Goal: Task Accomplishment & Management: Use online tool/utility

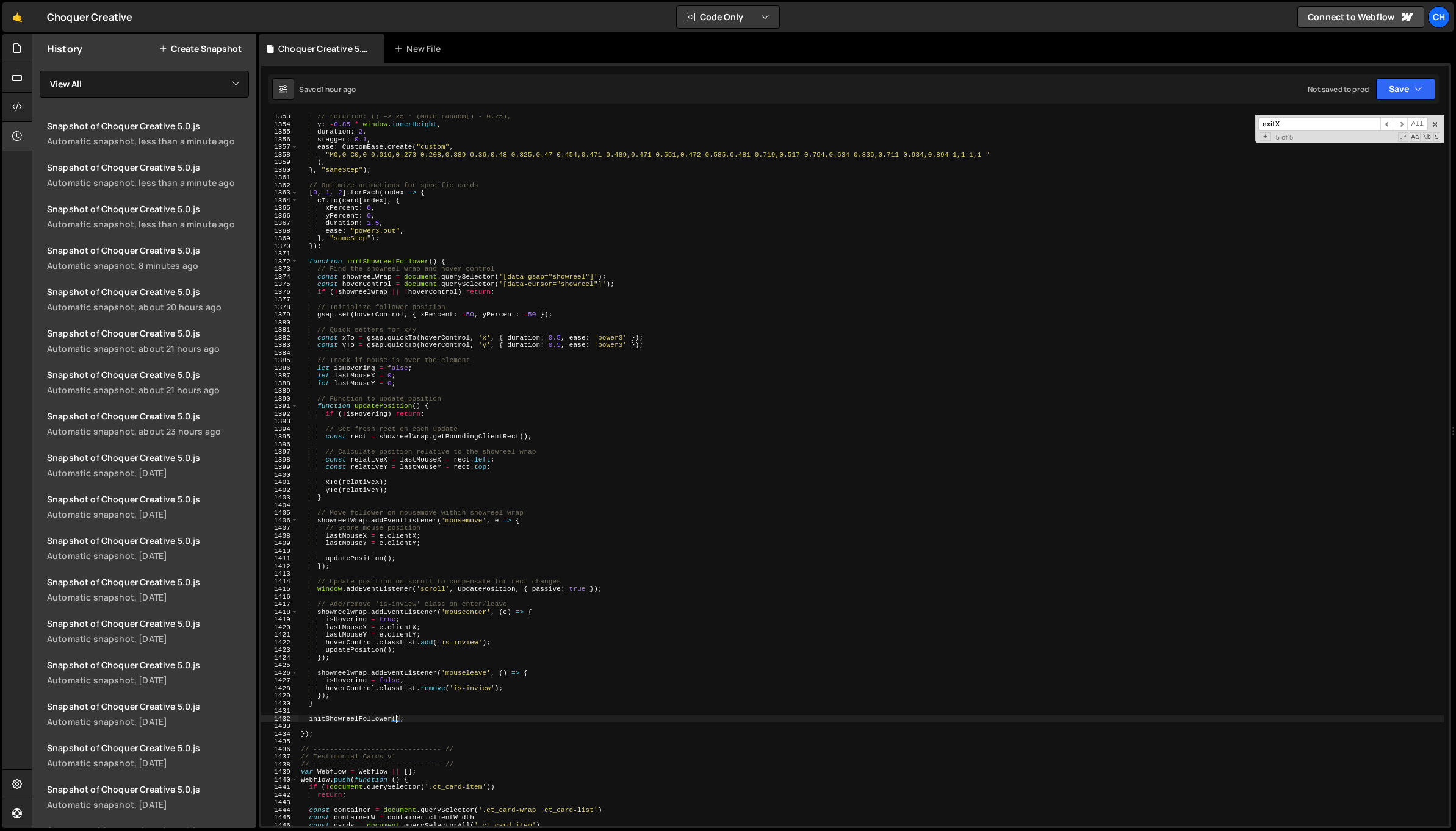
scroll to position [10376, 0]
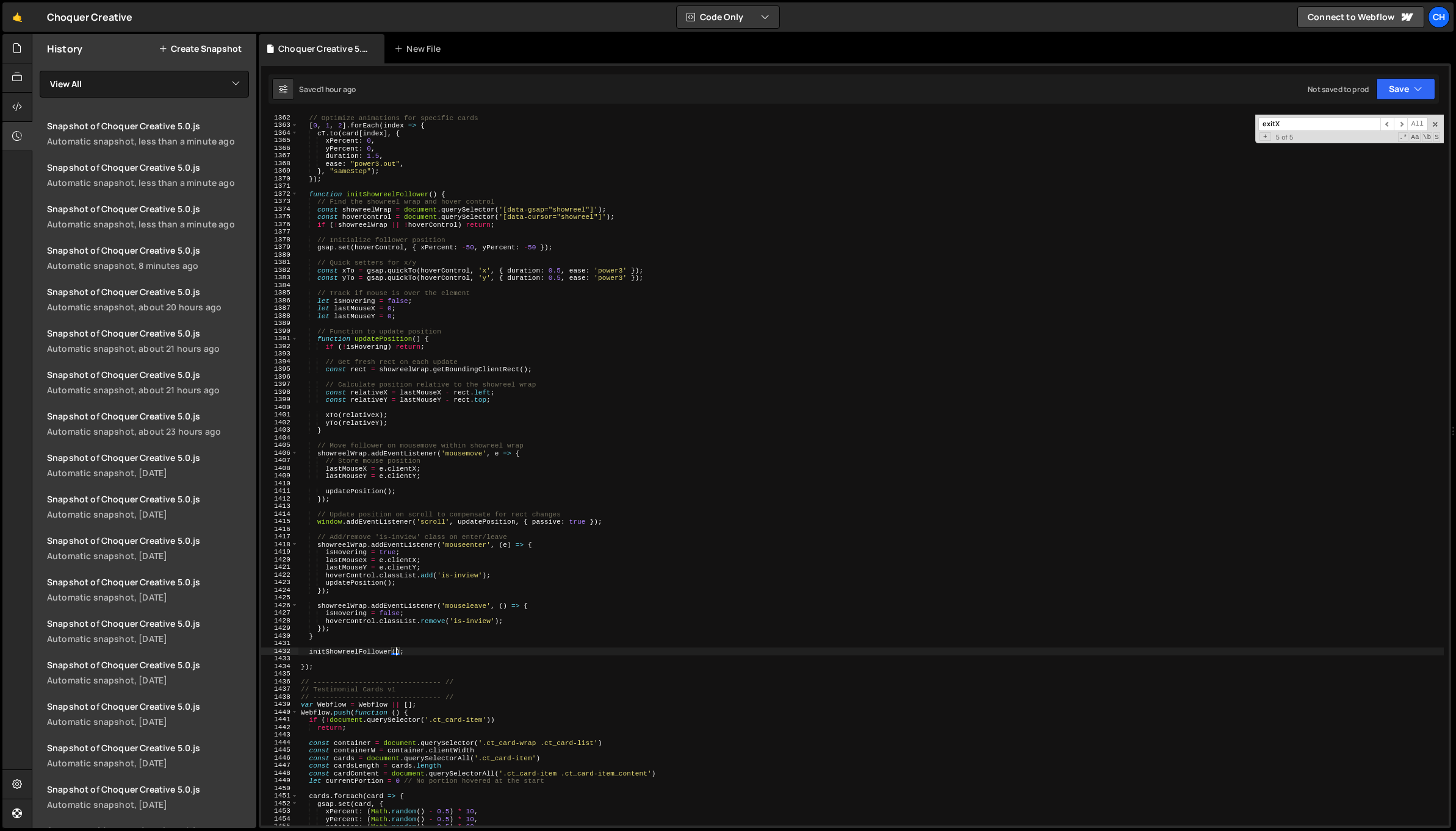
click at [322, 669] on div "// Optimize animations for specific cards [ 0 , 1 , 2 ] . forEach ( index => { …" at bounding box center [870, 477] width 1145 height 726
type textarea "});"
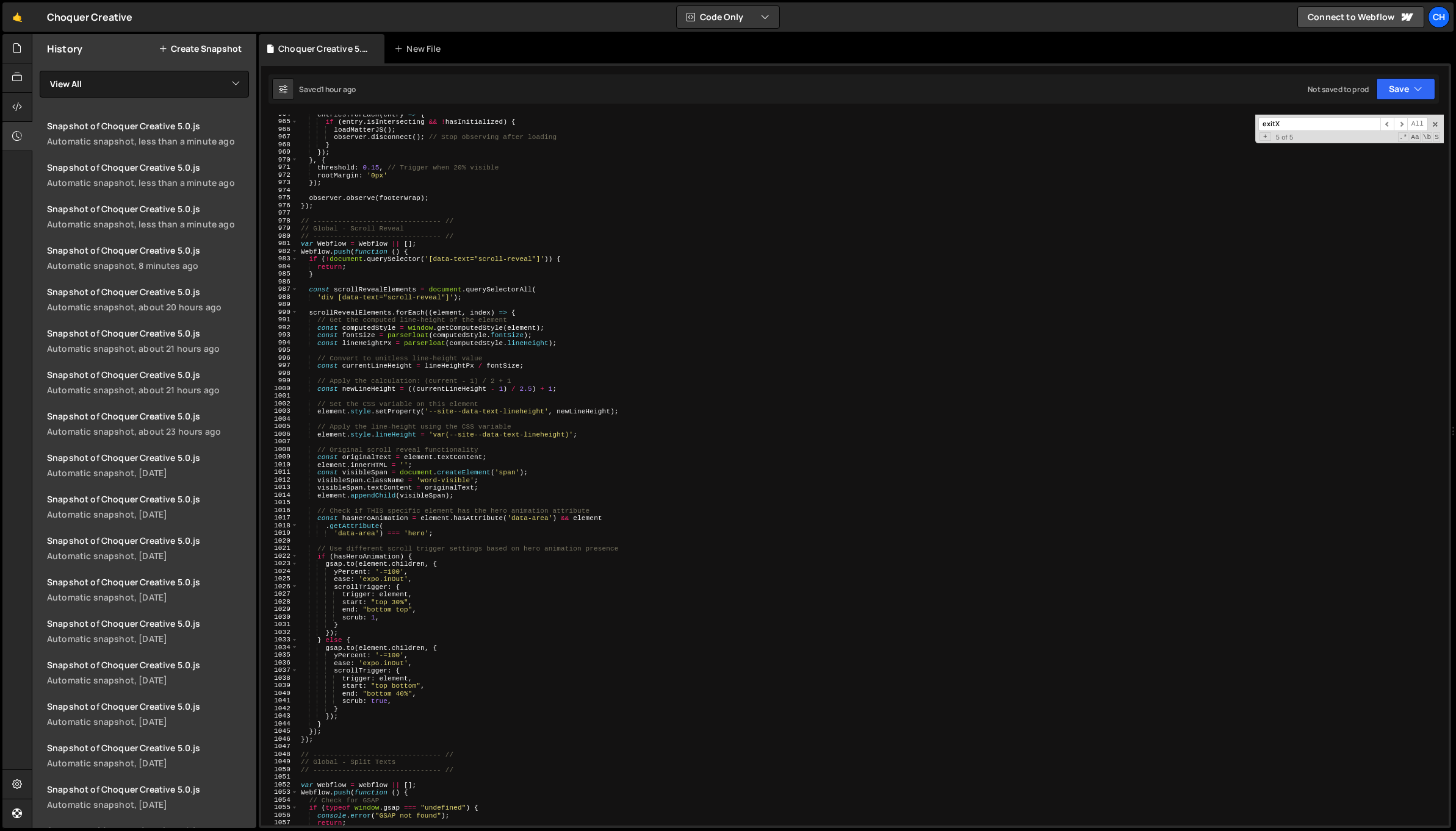
scroll to position [7086, 0]
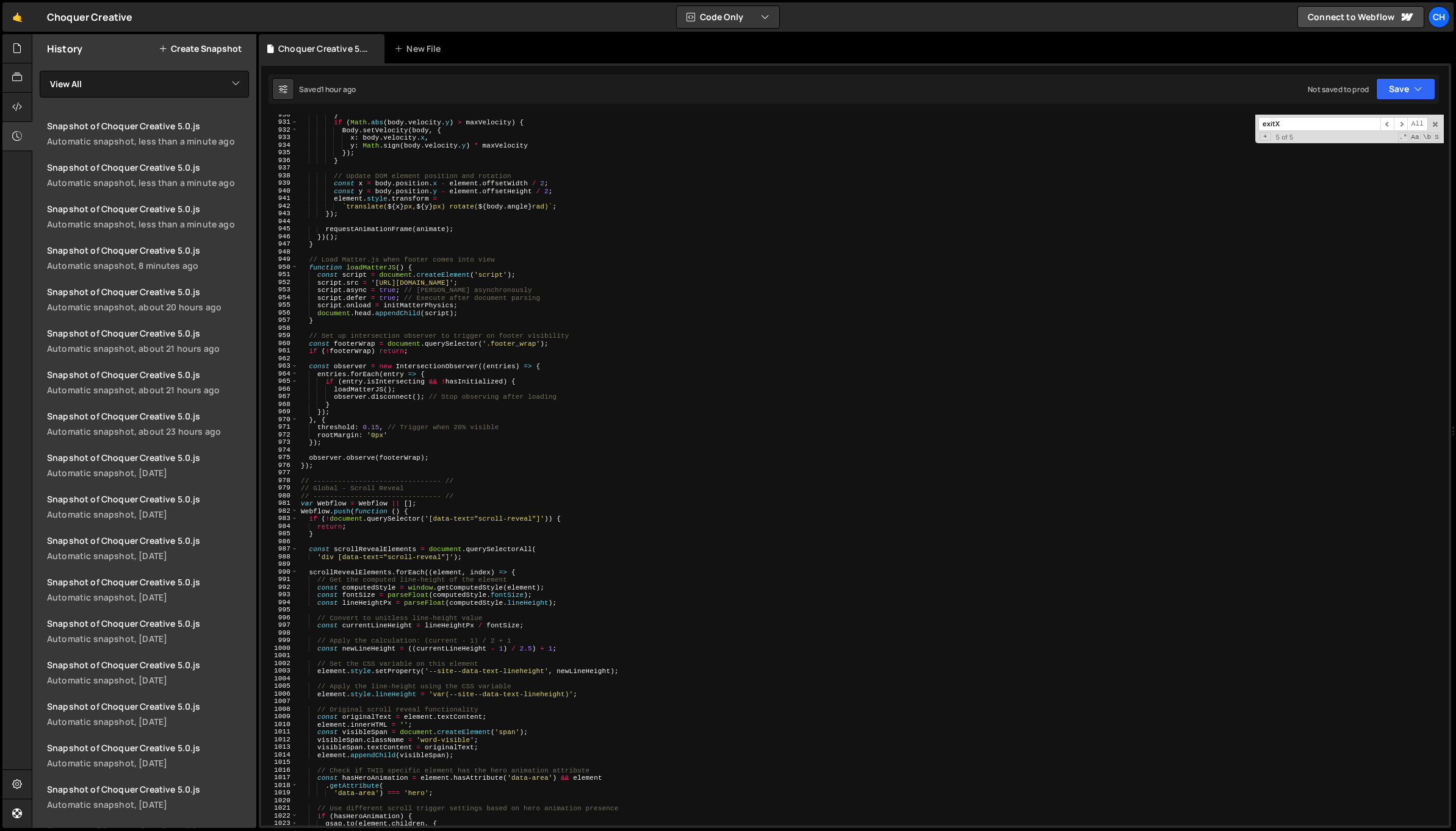
click at [319, 473] on div "} if ( Math . abs ( body . velocity . y ) > maxVelocity ) { Body . setVelocity …" at bounding box center [870, 474] width 1145 height 726
click at [326, 470] on div "} if ( Math . abs ( body . velocity . y ) > maxVelocity ) { Body . setVelocity …" at bounding box center [870, 474] width 1145 height 726
click at [328, 466] on div "} if ( Math . abs ( body . velocity . y ) > maxVelocity ) { Body . setVelocity …" at bounding box center [870, 474] width 1145 height 726
type textarea "});"
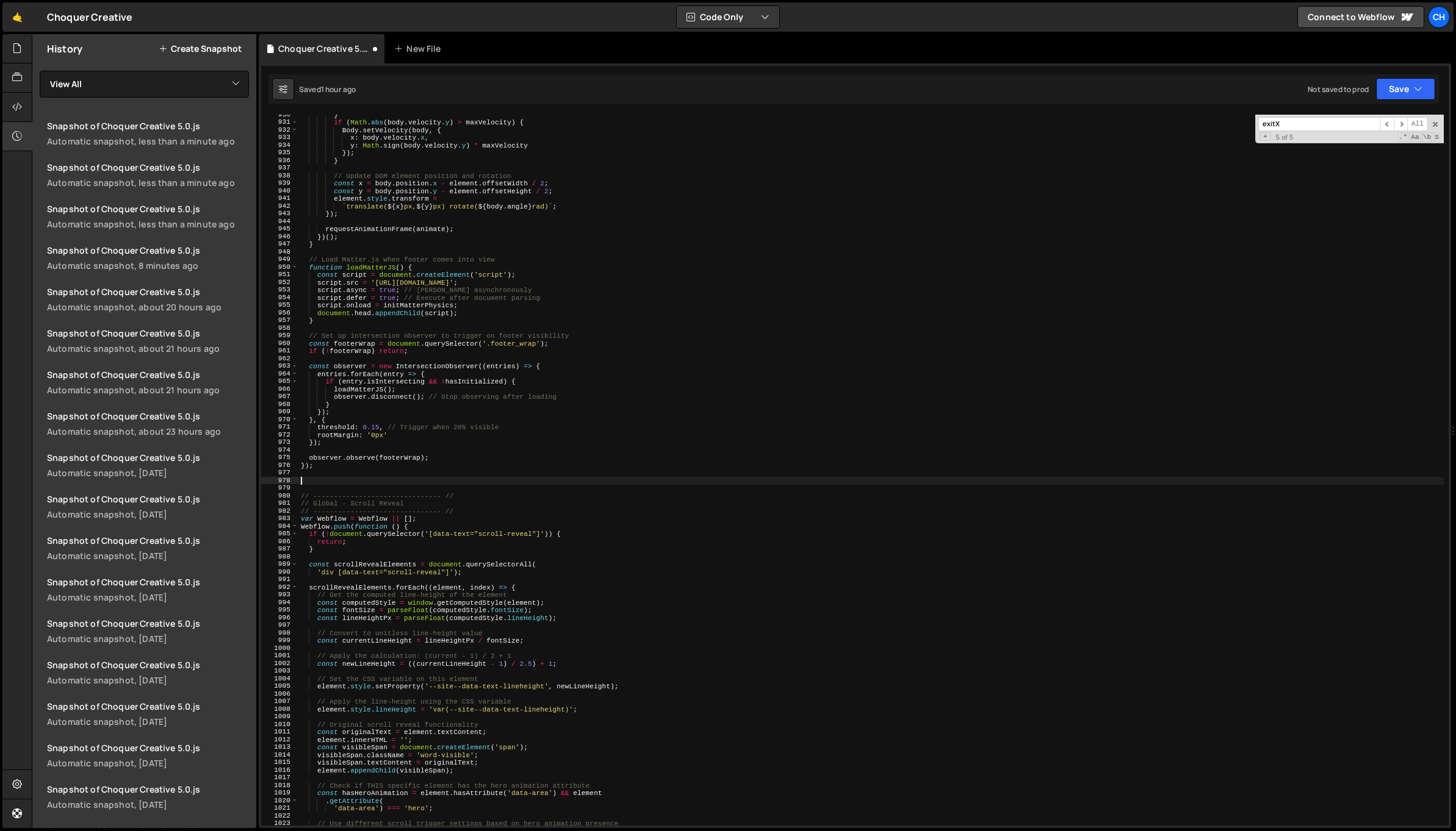
paste textarea "});"
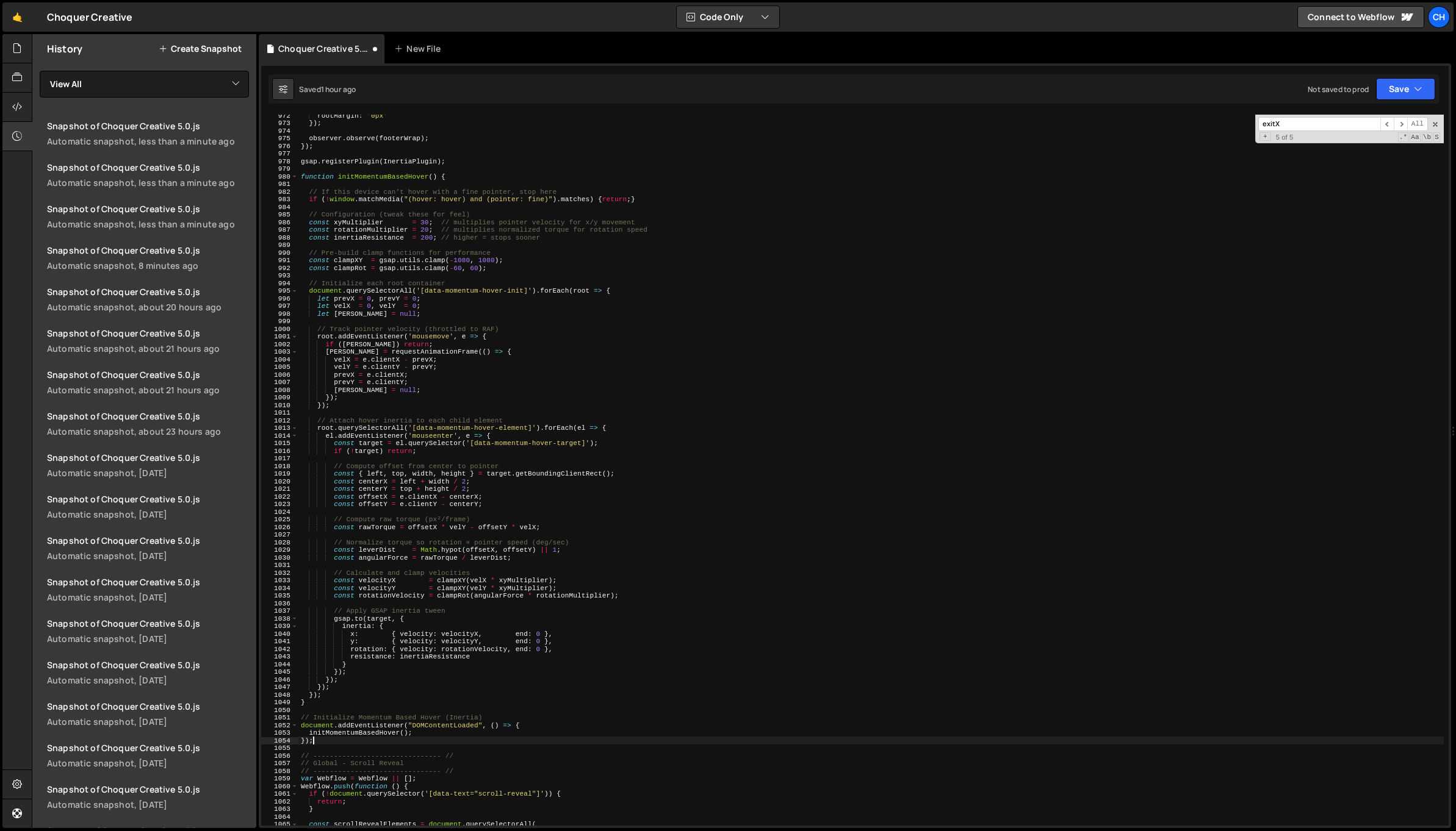
scroll to position [7462, 0]
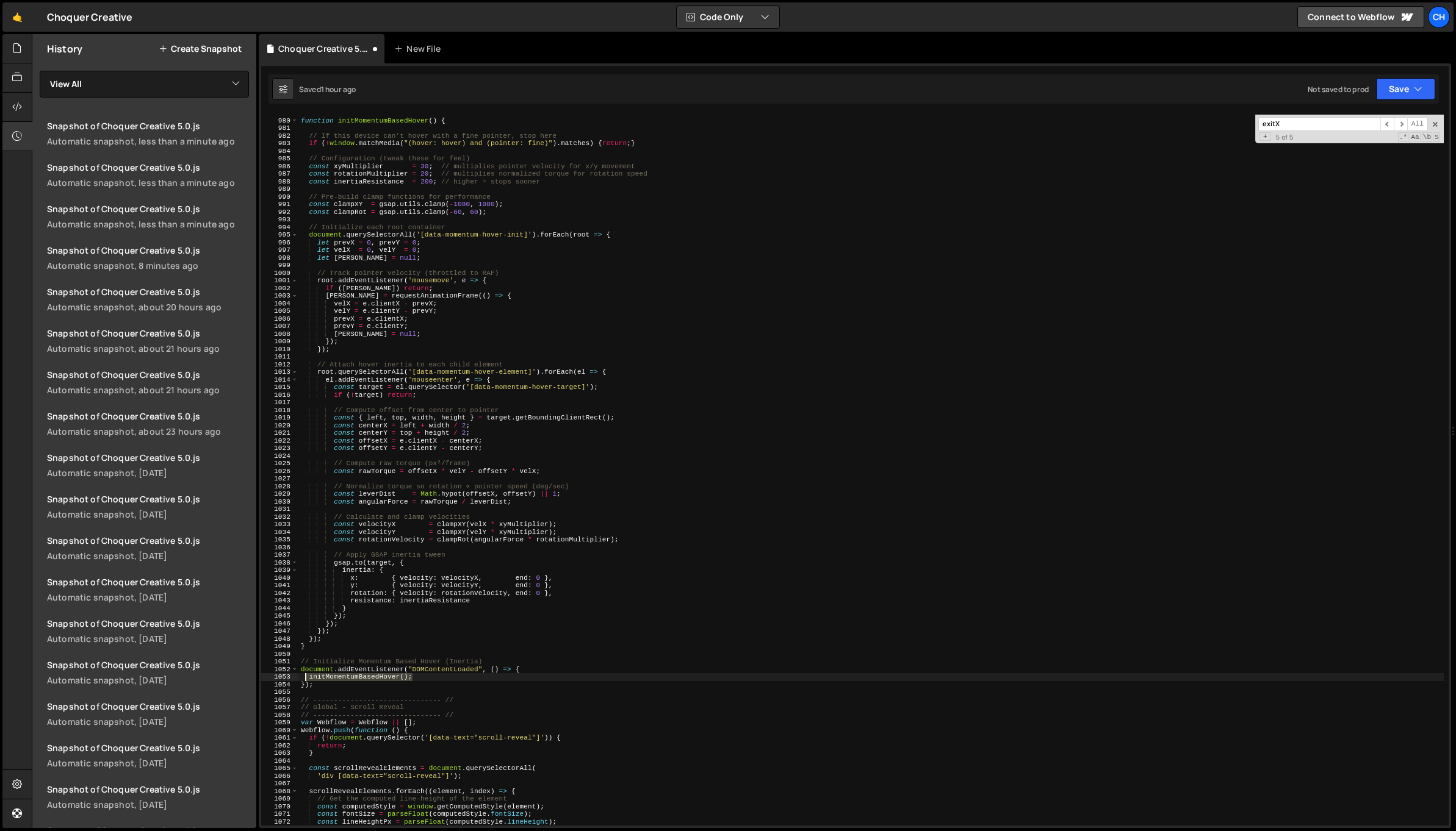
drag, startPoint x: 418, startPoint y: 678, endPoint x: 309, endPoint y: 677, distance: 109.0
click at [307, 676] on div "function initMomentumBasedHover ( ) { // If this device can’t hover with a fine…" at bounding box center [870, 472] width 1145 height 726
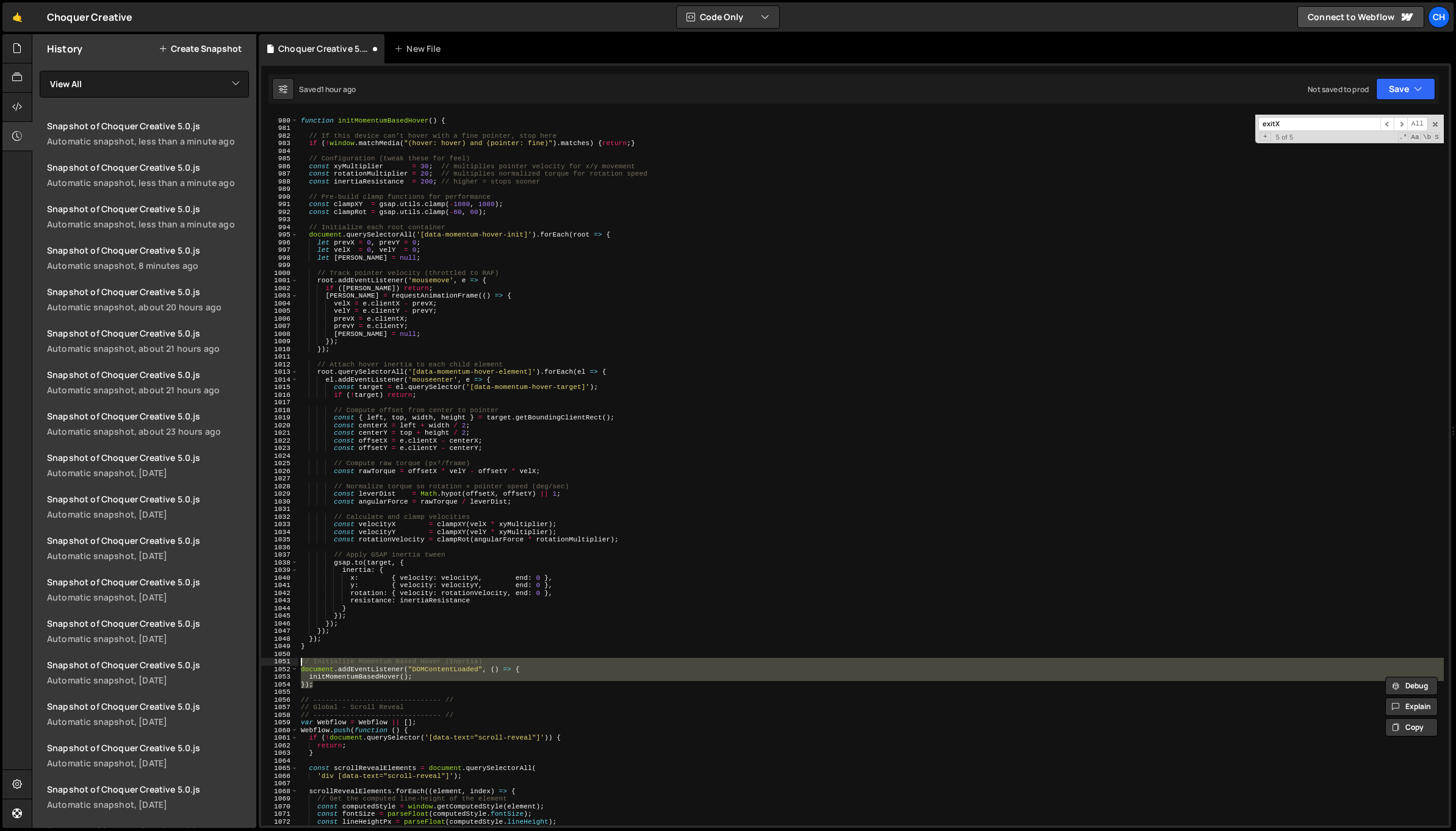
drag, startPoint x: 313, startPoint y: 683, endPoint x: 294, endPoint y: 664, distance: 26.9
click at [294, 664] on div "initMomentumBasedHover(); 979 980 981 982 983 984 985 986 987 988 989 990 991 9…" at bounding box center [854, 470] width 1187 height 711
paste textarea "initMomentumBasedHover();"
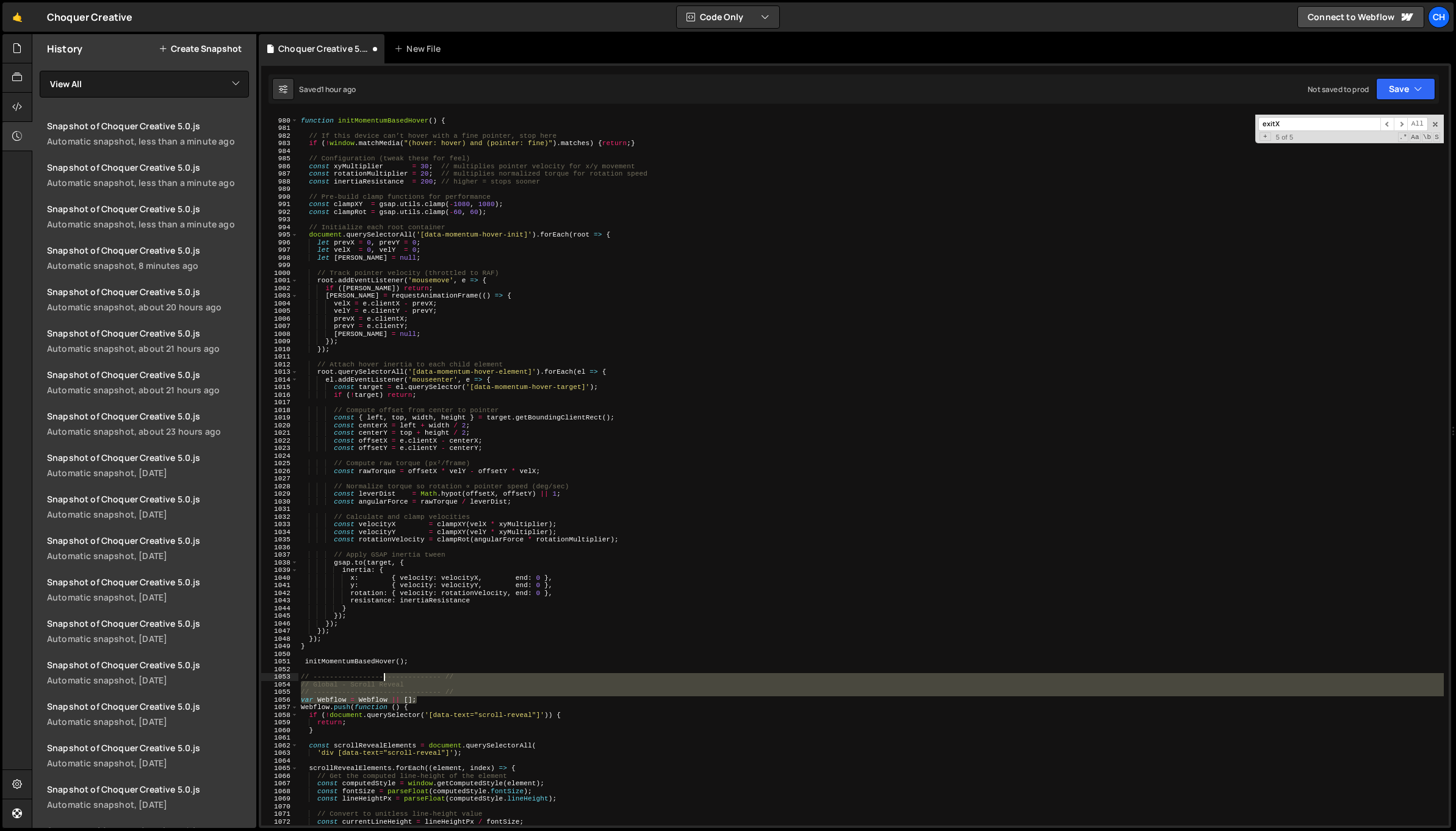
drag, startPoint x: 472, startPoint y: 699, endPoint x: 370, endPoint y: 678, distance: 104.1
click at [370, 678] on div "function initMomentumBasedHover ( ) { // If this device can’t hover with a fine…" at bounding box center [870, 472] width 1145 height 726
click at [461, 689] on div "function initMomentumBasedHover ( ) { // If this device can’t hover with a fine…" at bounding box center [870, 470] width 1145 height 711
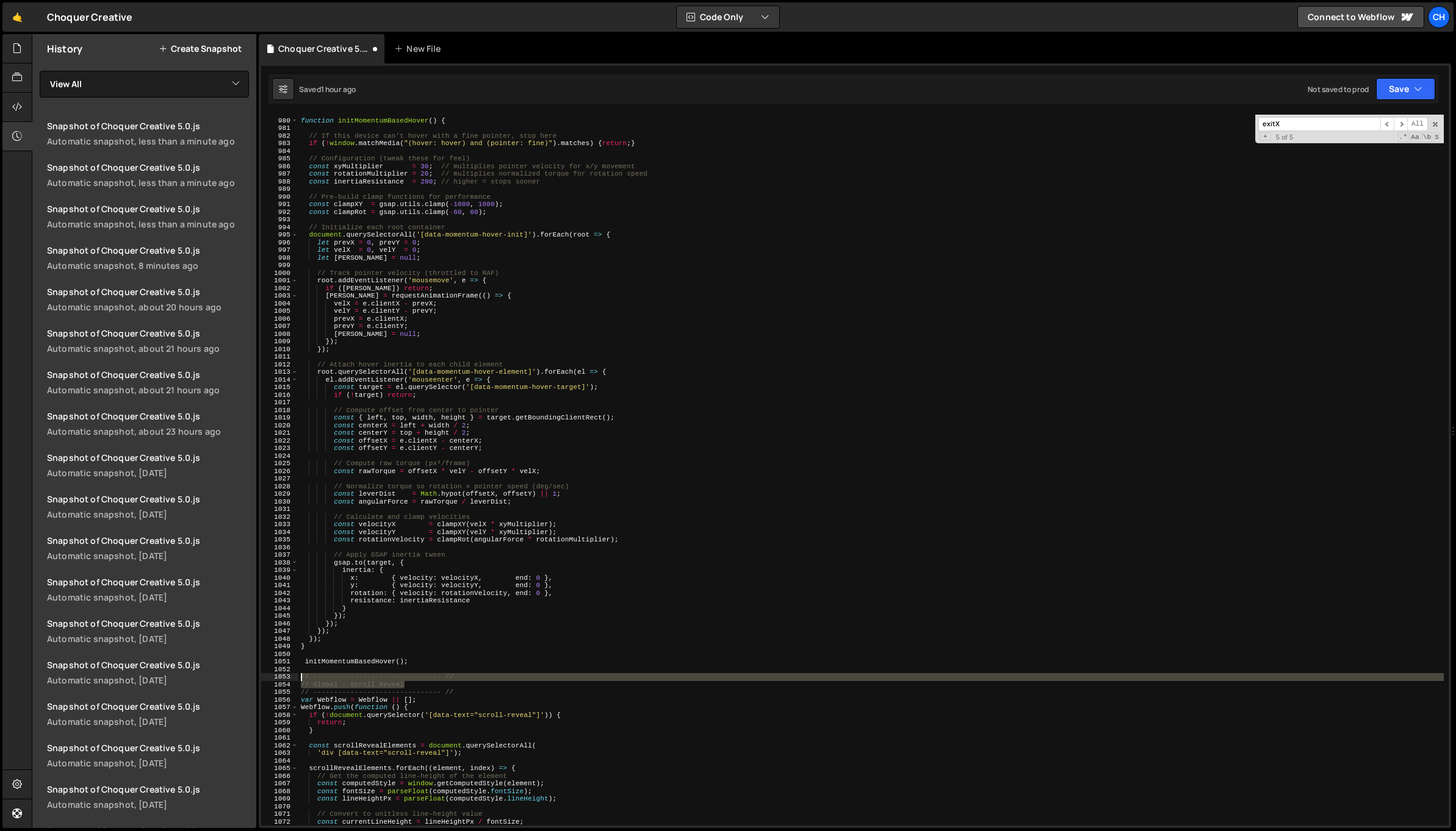
drag, startPoint x: 461, startPoint y: 689, endPoint x: 297, endPoint y: 679, distance: 164.3
click at [297, 679] on div "// Global - Scroll Reveal 979 980 981 982 983 984 985 986 987 988 989 990 991 9…" at bounding box center [854, 470] width 1187 height 711
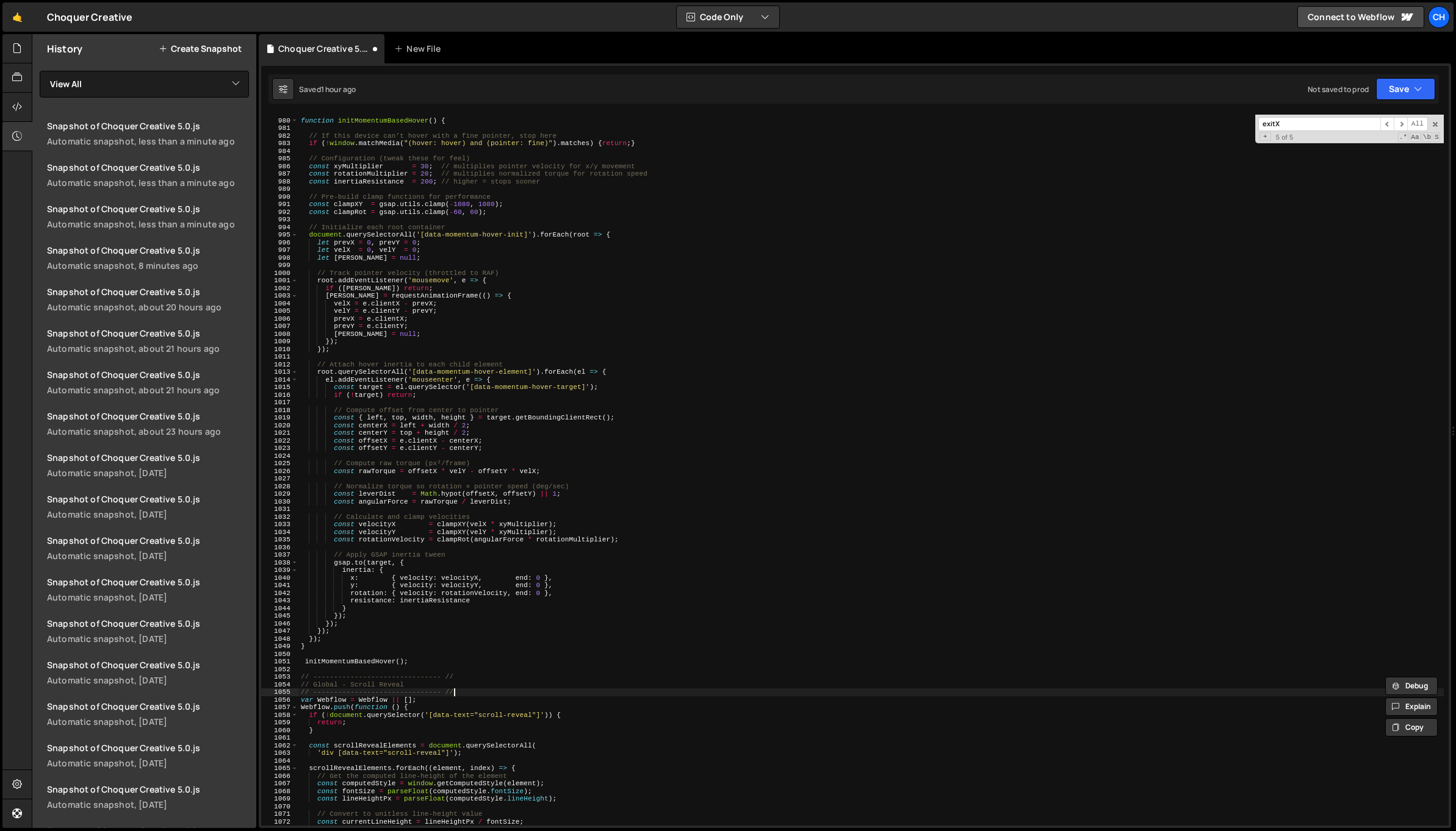
click at [478, 689] on div "function initMomentumBasedHover ( ) { // If this device can’t hover with a fine…" at bounding box center [870, 472] width 1145 height 726
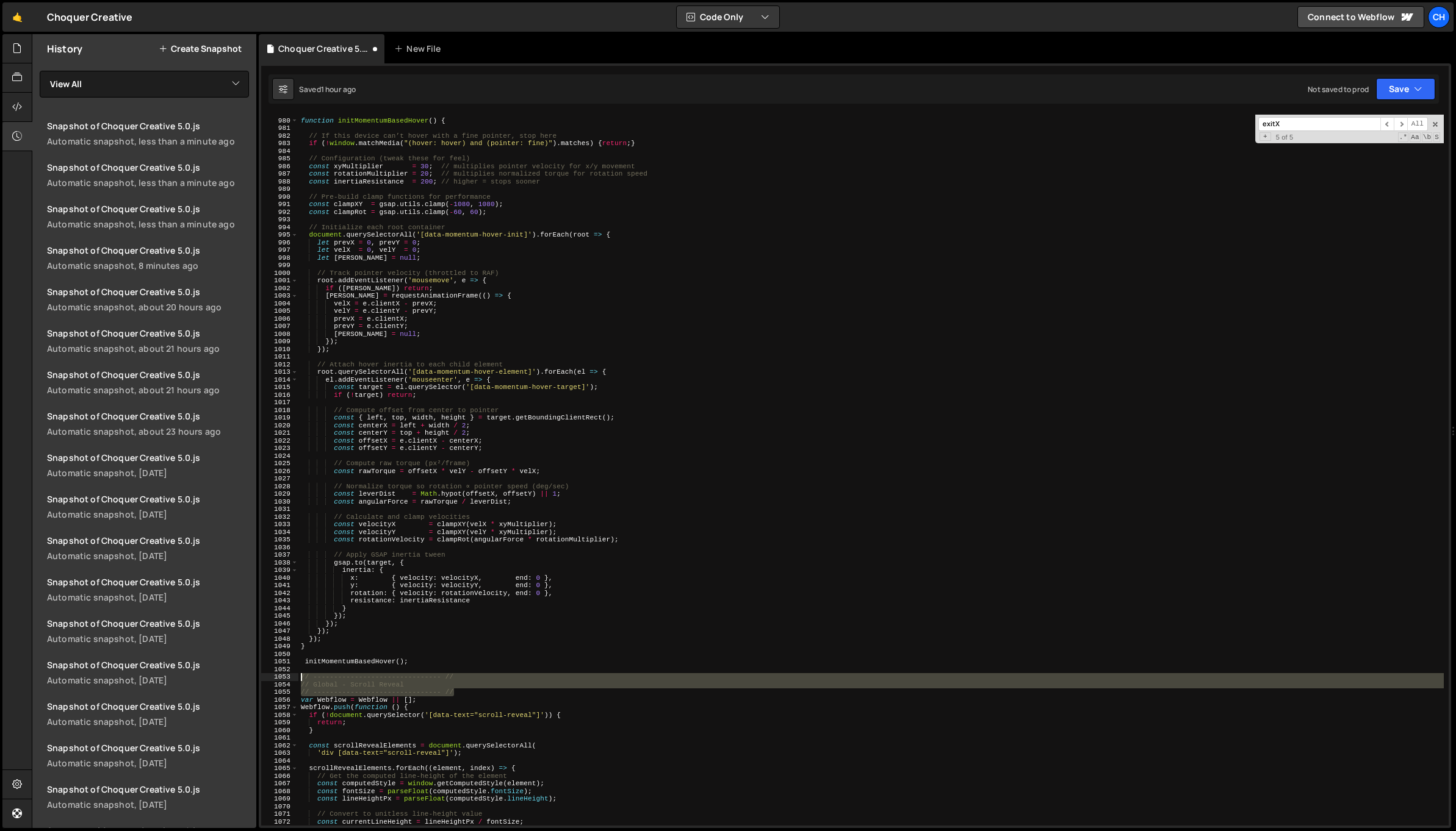
drag, startPoint x: 466, startPoint y: 689, endPoint x: 295, endPoint y: 679, distance: 171.3
click at [295, 679] on div "// ------------------------------- // 979 980 981 982 983 984 985 986 987 988 9…" at bounding box center [854, 470] width 1187 height 711
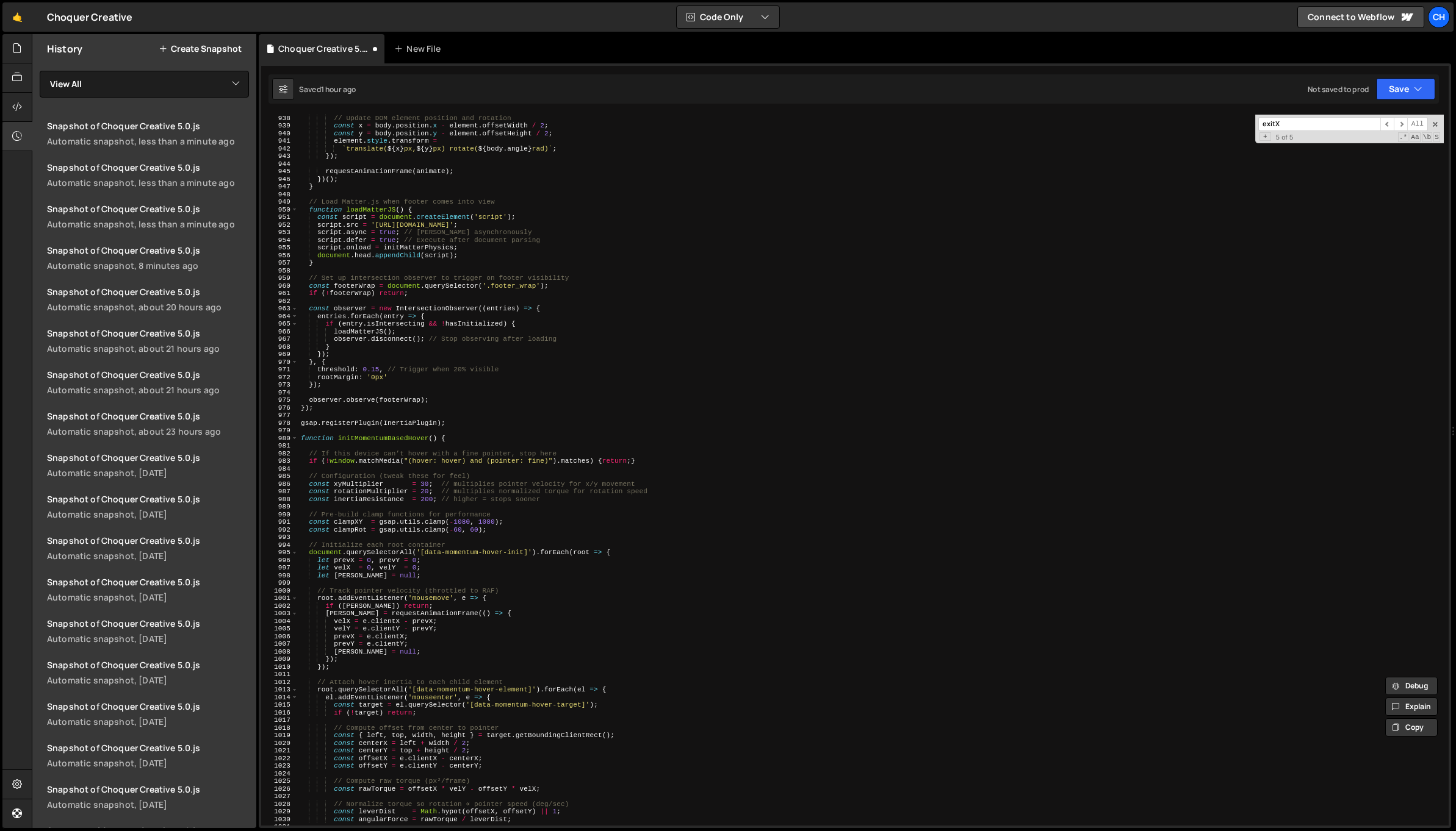
scroll to position [7068, 0]
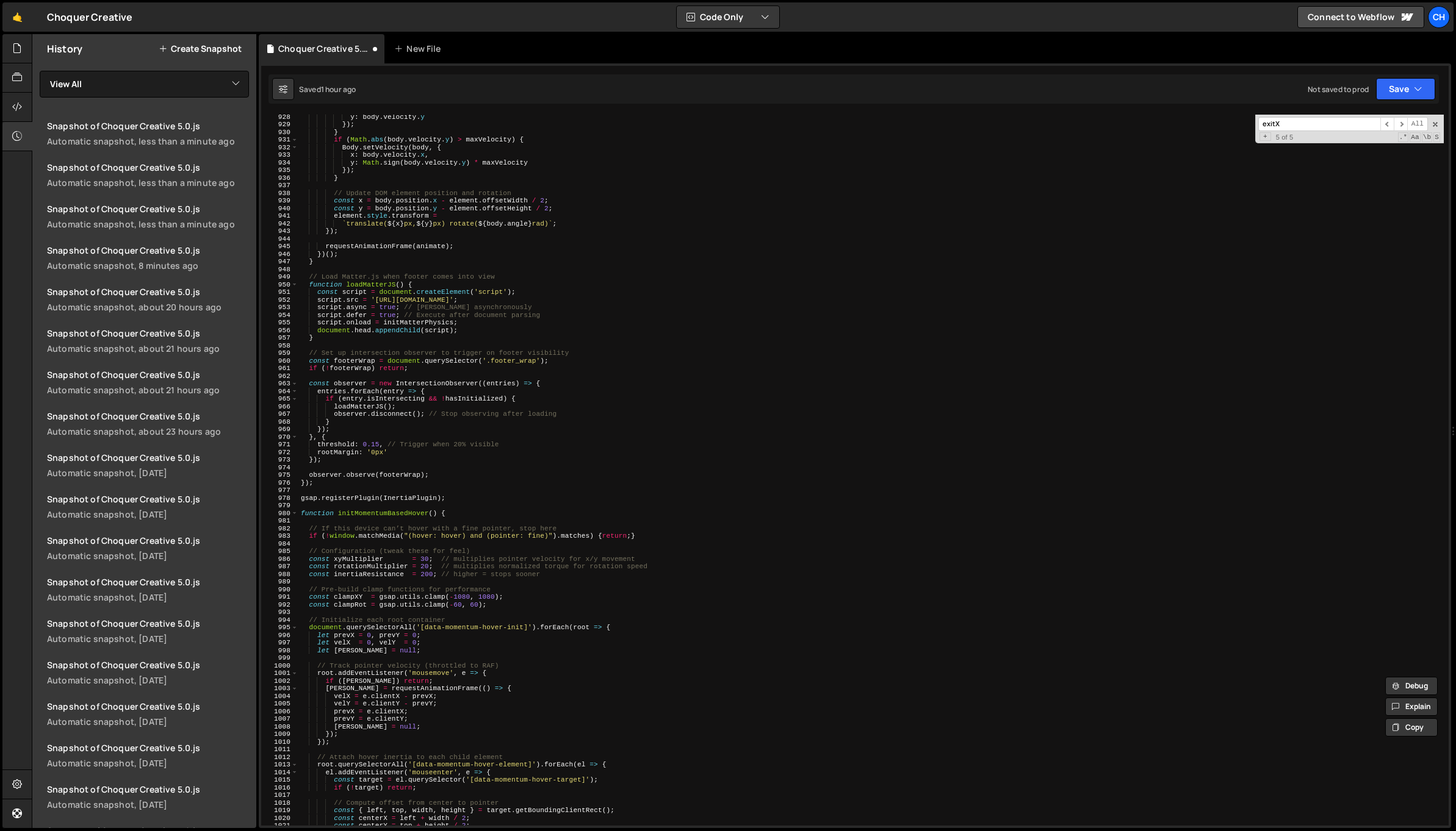
click at [464, 500] on div "y : body . velocity . y }) ; } if ( Math . abs ( body . velocity . y ) > maxVel…" at bounding box center [870, 476] width 1145 height 726
drag, startPoint x: 456, startPoint y: 500, endPoint x: 291, endPoint y: 495, distance: 165.1
click at [291, 495] on div "gsap.registerPlugin(InertiaPlugin); 928 929 930 931 932 933 934 935 936 937 938…" at bounding box center [854, 470] width 1187 height 711
paste textarea "// ------------------------------- //"
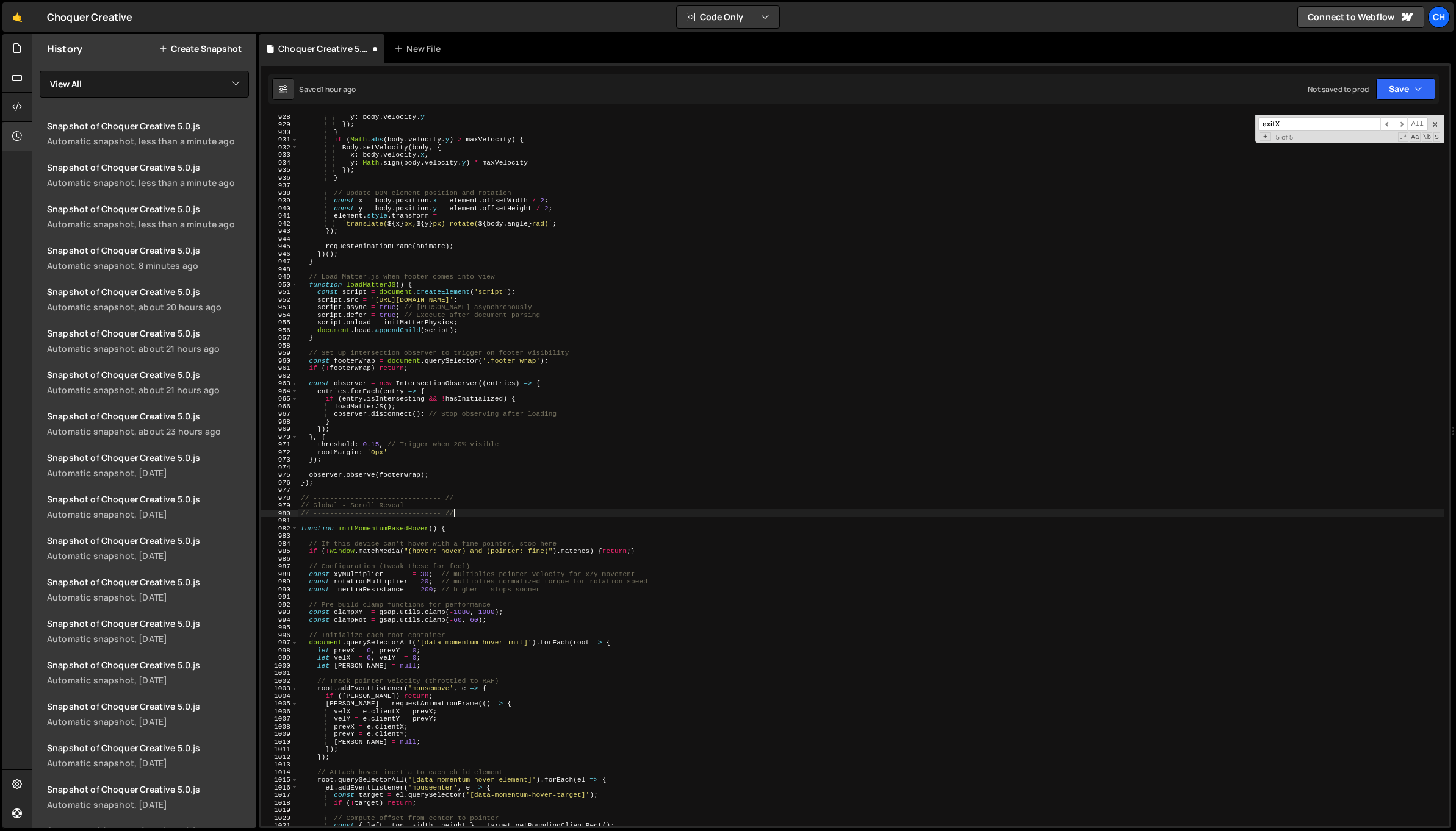
click at [357, 509] on div "y : body . velocity . y }) ; } if ( Math . abs ( body . velocity . y ) > maxVel…" at bounding box center [870, 476] width 1145 height 726
click at [353, 508] on div "y : body . velocity . y }) ; } if ( Math . abs ( body . velocity . y ) > maxVel…" at bounding box center [870, 470] width 1145 height 711
drag, startPoint x: 350, startPoint y: 507, endPoint x: 403, endPoint y: 508, distance: 53.0
click at [403, 508] on div "y : body . velocity . y }) ; } if ( Math . abs ( body . velocity . y ) > maxVel…" at bounding box center [870, 476] width 1145 height 726
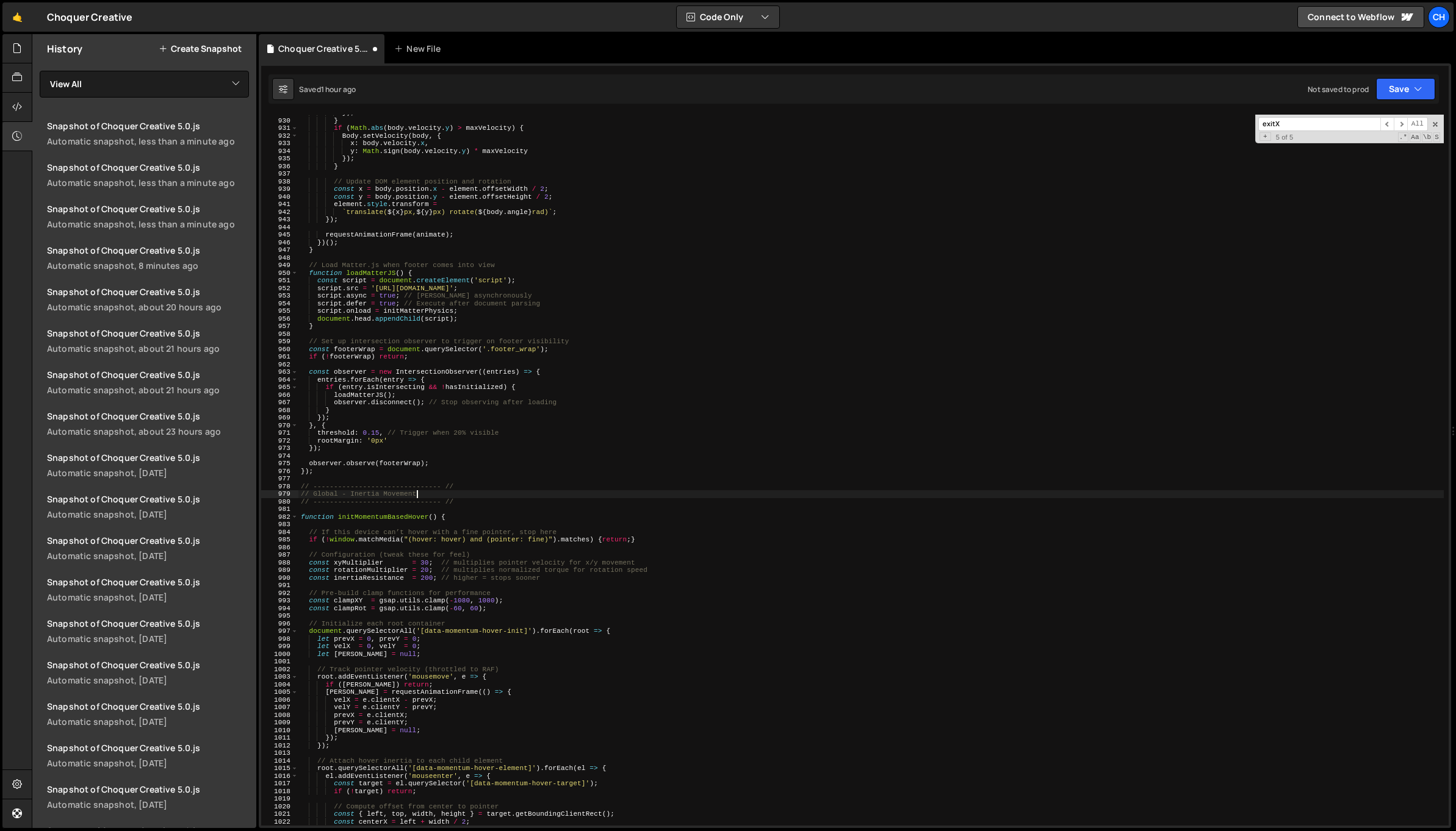
scroll to position [7079, 0]
click at [461, 633] on div "}) ; } if ( Math . abs ( body . velocity . y ) > maxVelocity ) { Body . setVelo…" at bounding box center [870, 472] width 1145 height 726
click at [483, 631] on div "}) ; } if ( Math . abs ( body . velocity . y ) > maxVelocity ) { Body . setVelo…" at bounding box center [870, 472] width 1145 height 726
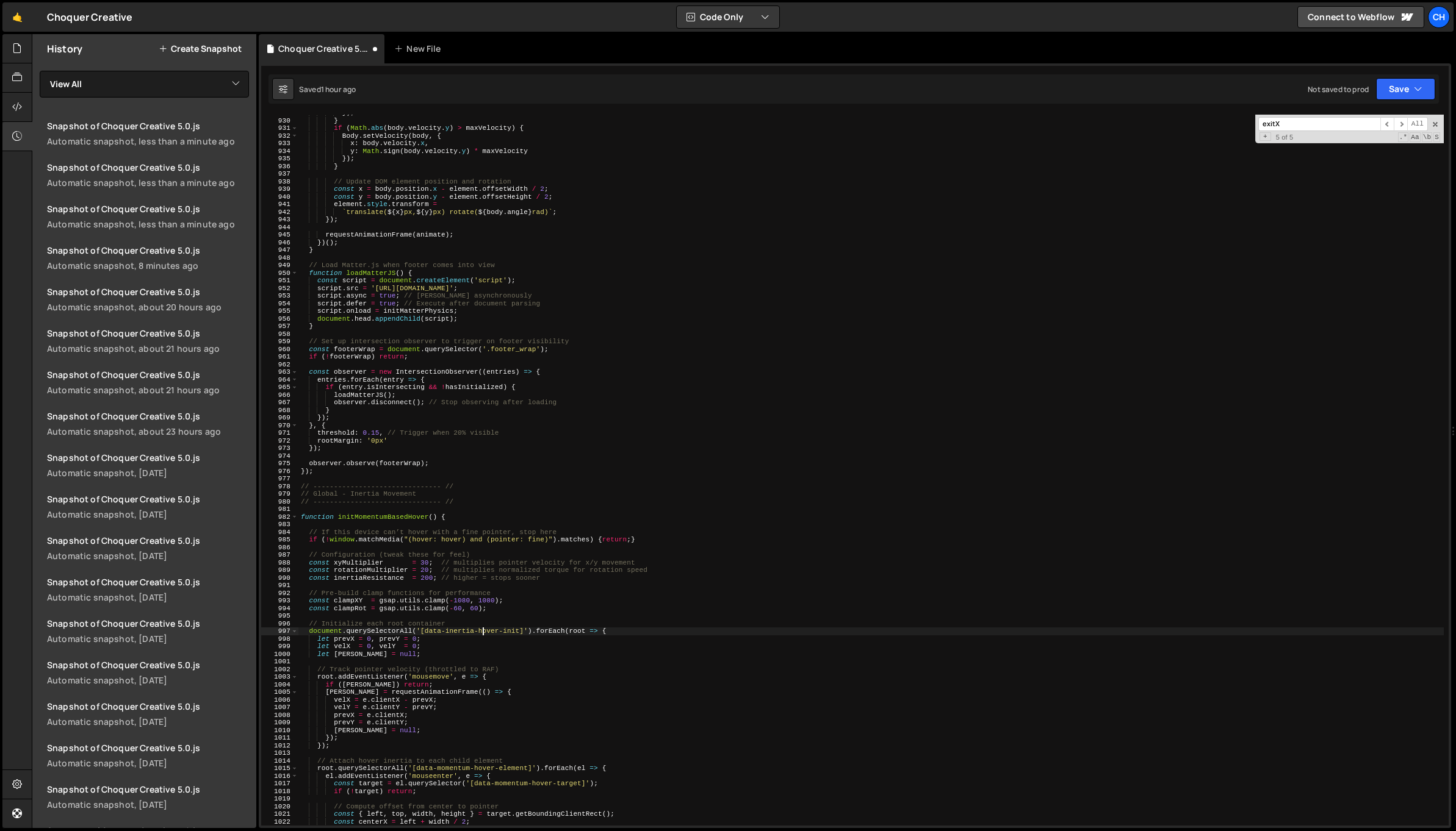
click at [483, 631] on div "}) ; } if ( Math . abs ( body . velocity . y ) > maxVelocity ) { Body . setVelo…" at bounding box center [870, 472] width 1145 height 726
click at [510, 630] on div "}) ; } if ( Math . abs ( body . velocity . y ) > maxVelocity ) { Body . setVelo…" at bounding box center [870, 472] width 1145 height 726
click at [489, 631] on div "}) ; } if ( Math . abs ( body . velocity . y ) > maxVelocity ) { Body . setVelo…" at bounding box center [870, 472] width 1145 height 726
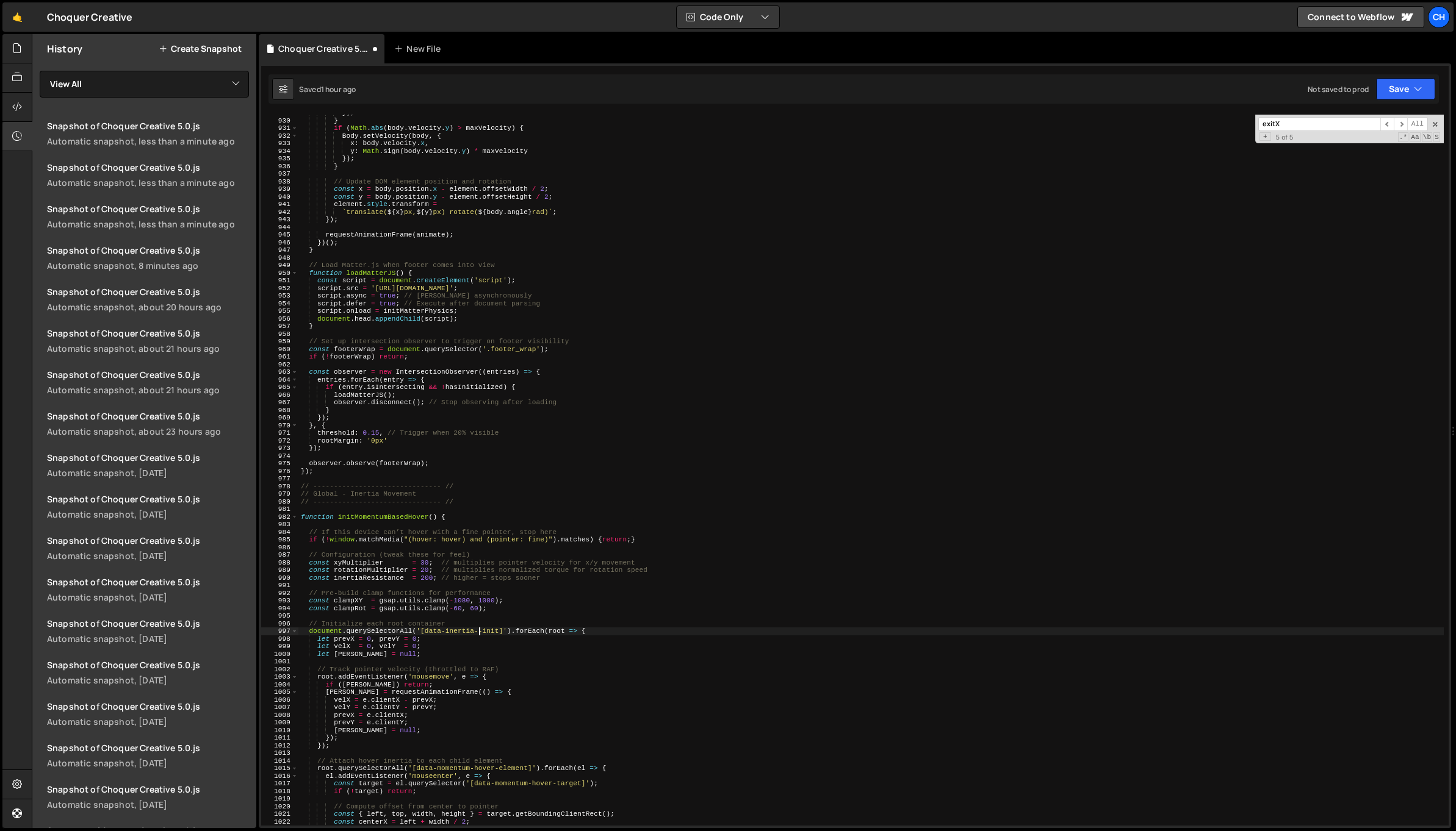
click at [498, 632] on div "}) ; } if ( Math . abs ( body . velocity . y ) > maxVelocity ) { Body . setVelo…" at bounding box center [870, 472] width 1145 height 726
click at [493, 631] on div "}) ; } if ( Math . abs ( body . velocity . y ) > maxVelocity ) { Body . setVelo…" at bounding box center [870, 472] width 1145 height 726
click at [482, 632] on div "}) ; } if ( Math . abs ( body . velocity . y ) > maxVelocity ) { Body . setVelo…" at bounding box center [870, 470] width 1145 height 711
click at [485, 631] on div "}) ; } if ( Math . abs ( body . velocity . y ) > maxVelocity ) { Body . setVelo…" at bounding box center [870, 472] width 1145 height 726
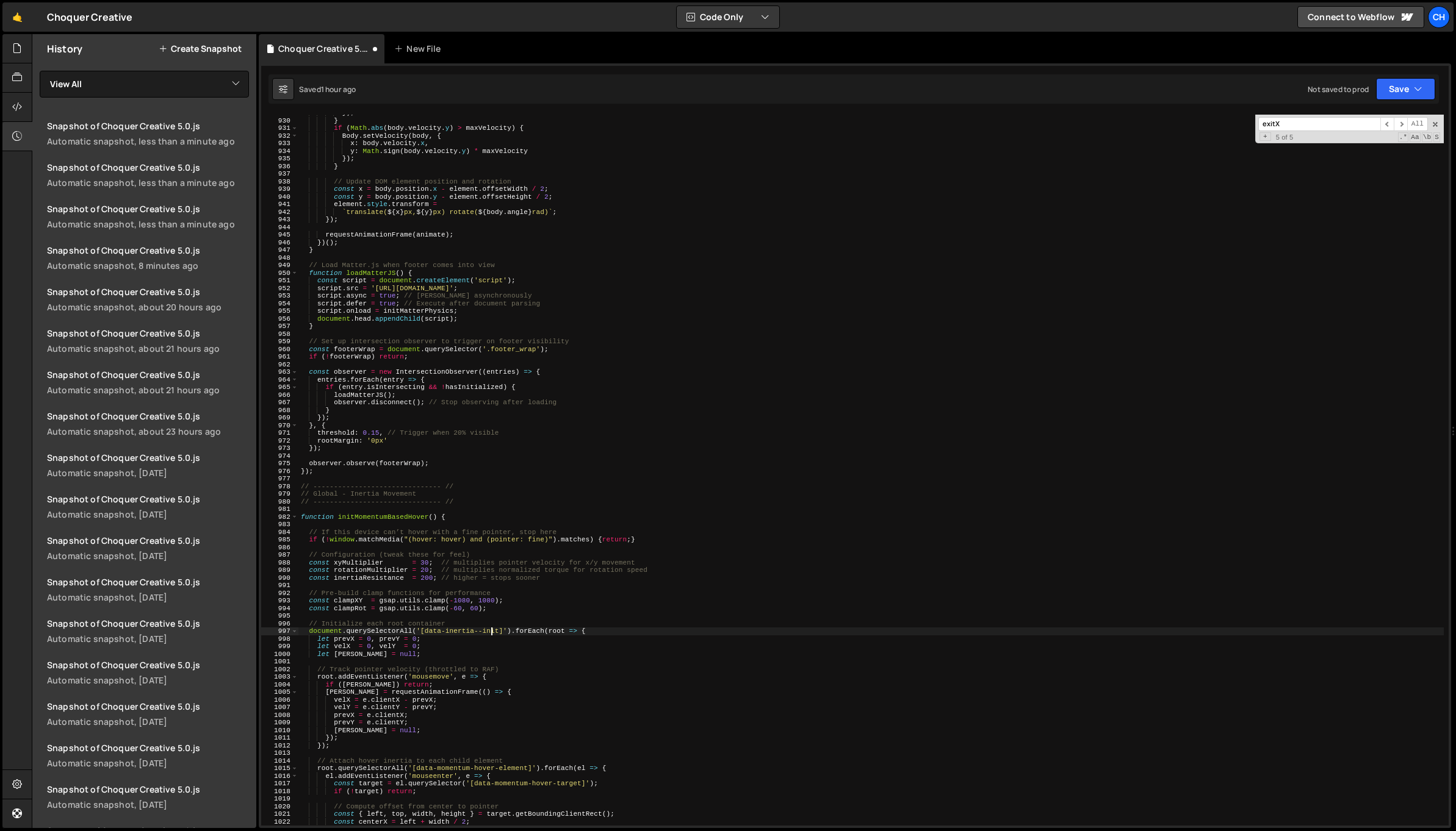
click at [489, 632] on div "}) ; } if ( Math . abs ( body . velocity . y ) > maxVelocity ) { Body . setVelo…" at bounding box center [870, 472] width 1145 height 726
click at [451, 631] on div "}) ; } if ( Math . abs ( body . velocity . y ) > maxVelocity ) { Body . setVelo…" at bounding box center [870, 472] width 1145 height 726
drag, startPoint x: 426, startPoint y: 630, endPoint x: 467, endPoint y: 632, distance: 41.0
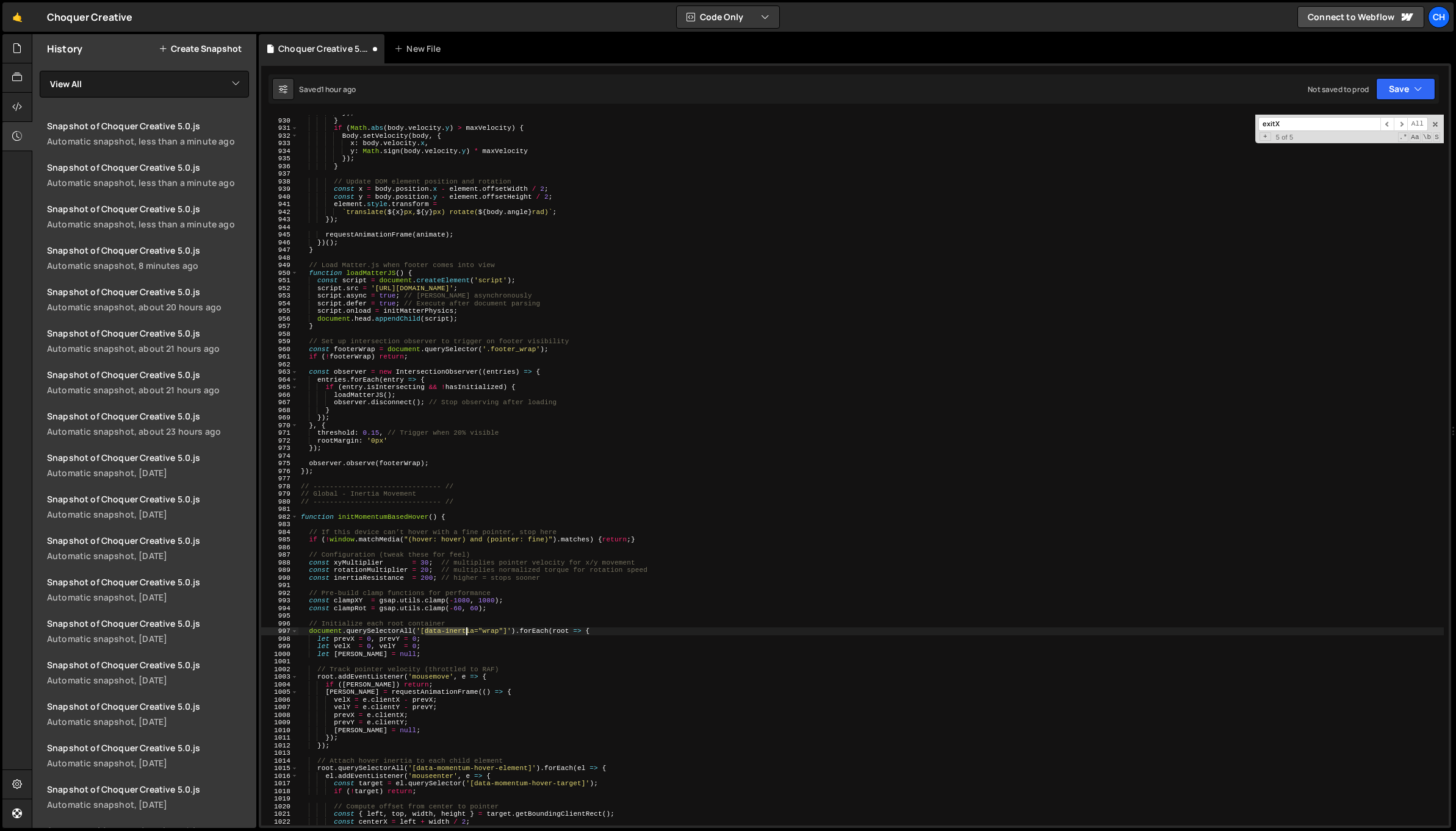
click at [467, 632] on div "}) ; } if ( Math . abs ( body . velocity . y ) > maxVelocity ) { Body . setVelo…" at bounding box center [870, 472] width 1145 height 726
click at [465, 631] on div "}) ; } if ( Math . abs ( body . velocity . y ) > maxVelocity ) { Body . setVelo…" at bounding box center [870, 470] width 1145 height 711
click at [465, 631] on div "}) ; } if ( Math . abs ( body . velocity . y ) > maxVelocity ) { Body . setVelo…" at bounding box center [870, 472] width 1145 height 726
drag, startPoint x: 427, startPoint y: 632, endPoint x: 473, endPoint y: 632, distance: 46.0
click at [473, 632] on div "}) ; } if ( Math . abs ( body . velocity . y ) > maxVelocity ) { Body . setVelo…" at bounding box center [870, 472] width 1145 height 726
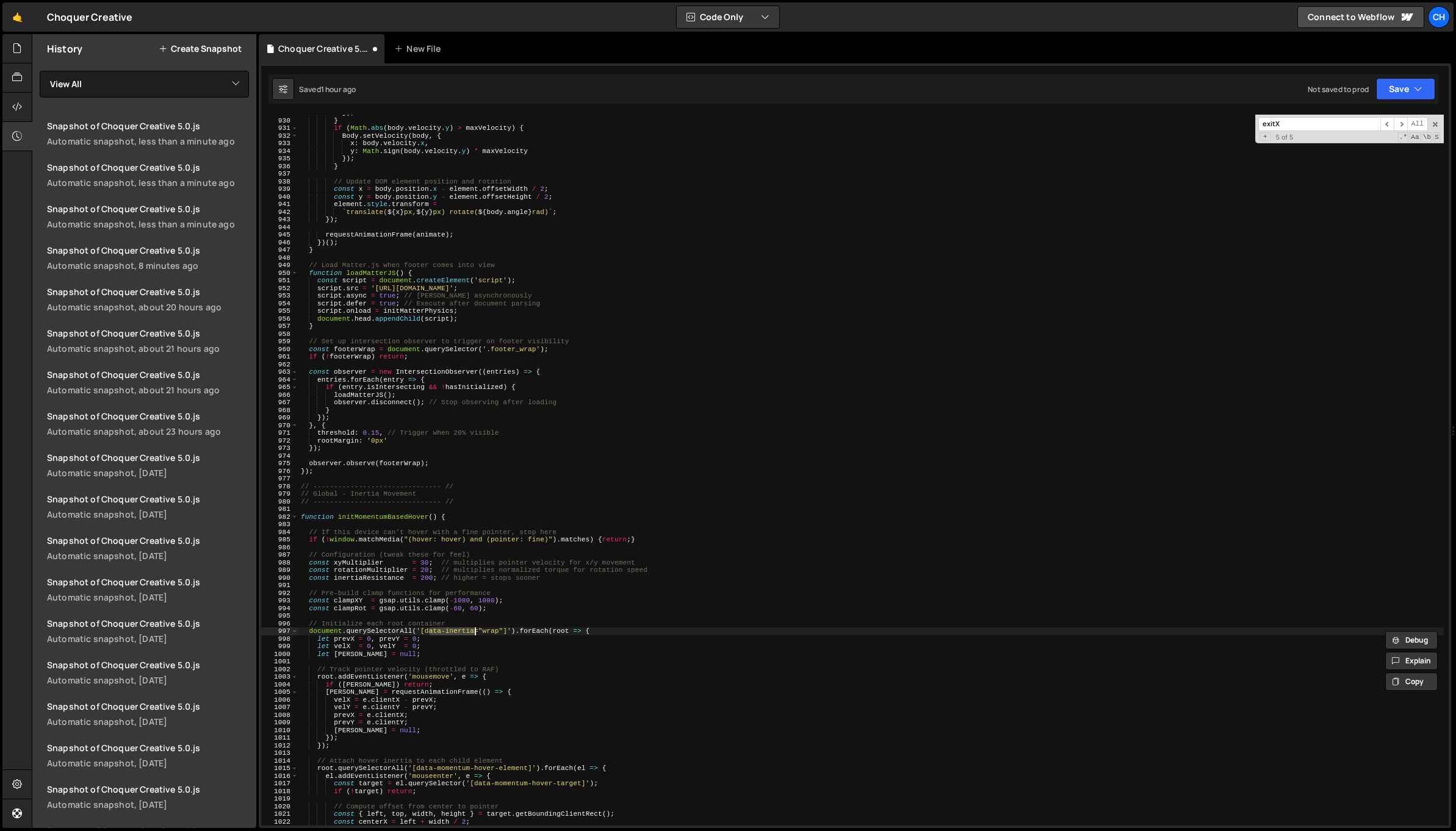
drag, startPoint x: 441, startPoint y: 774, endPoint x: 446, endPoint y: 763, distance: 12.1
click at [441, 774] on div "}) ; } if ( Math . abs ( body . velocity . y ) > maxVelocity ) { Body . setVelo…" at bounding box center [870, 472] width 1145 height 726
drag, startPoint x: 426, startPoint y: 630, endPoint x: 503, endPoint y: 629, distance: 77.0
click at [503, 629] on div "}) ; } if ( Math . abs ( body . velocity . y ) > maxVelocity ) { Body . setVelo…" at bounding box center [870, 472] width 1145 height 726
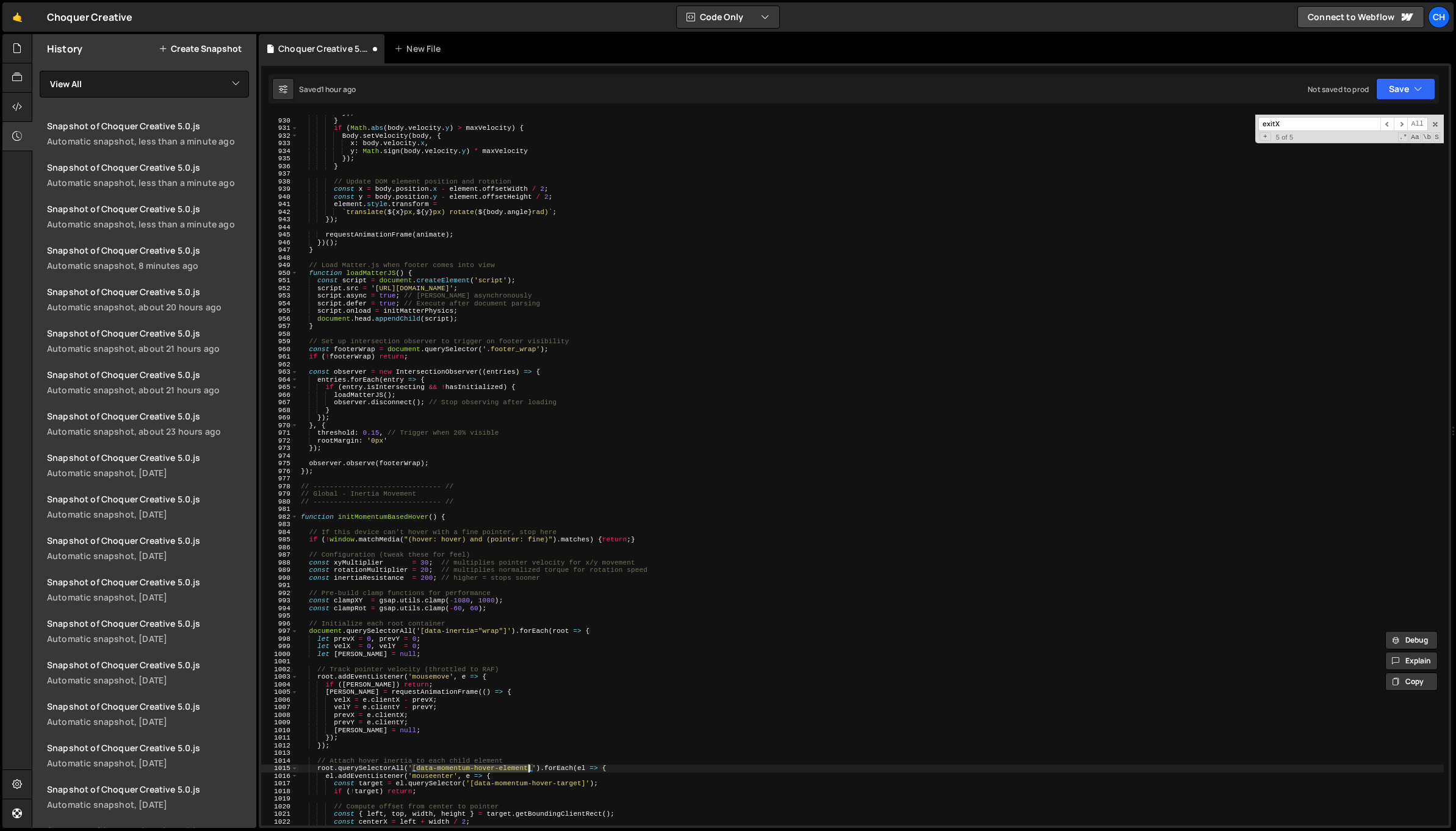
drag, startPoint x: 416, startPoint y: 770, endPoint x: 529, endPoint y: 768, distance: 113.0
click at [529, 768] on div "}) ; } if ( Math . abs ( body . velocity . y ) > maxVelocity ) { Body . setVelo…" at bounding box center [870, 472] width 1145 height 726
click at [453, 624] on div "}) ; } if ( Math . abs ( body . velocity . y ) > maxVelocity ) { Body . setVelo…" at bounding box center [870, 472] width 1145 height 726
drag, startPoint x: 425, startPoint y: 630, endPoint x: 503, endPoint y: 630, distance: 78.0
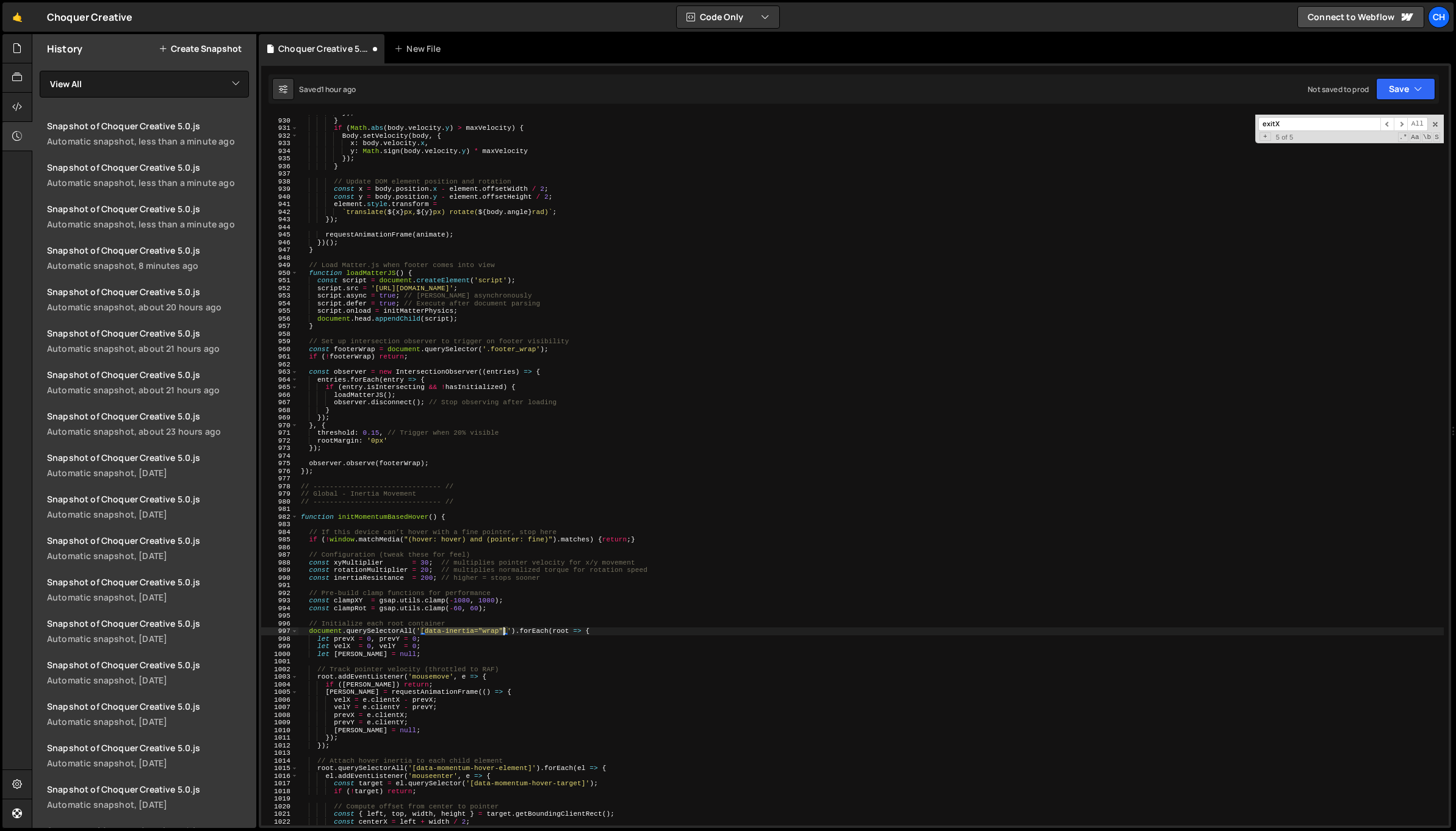
click at [503, 630] on div "}) ; } if ( Math . abs ( body . velocity . y ) > maxVelocity ) { Body . setVelo…" at bounding box center [870, 472] width 1145 height 726
click at [417, 772] on div "}) ; } if ( Math . abs ( body . velocity . y ) > maxVelocity ) { Body . setVelo…" at bounding box center [870, 472] width 1145 height 726
drag, startPoint x: 417, startPoint y: 769, endPoint x: 528, endPoint y: 766, distance: 111.0
click at [528, 766] on div "}) ; } if ( Math . abs ( body . velocity . y ) > maxVelocity ) { Body . setVelo…" at bounding box center [870, 472] width 1145 height 726
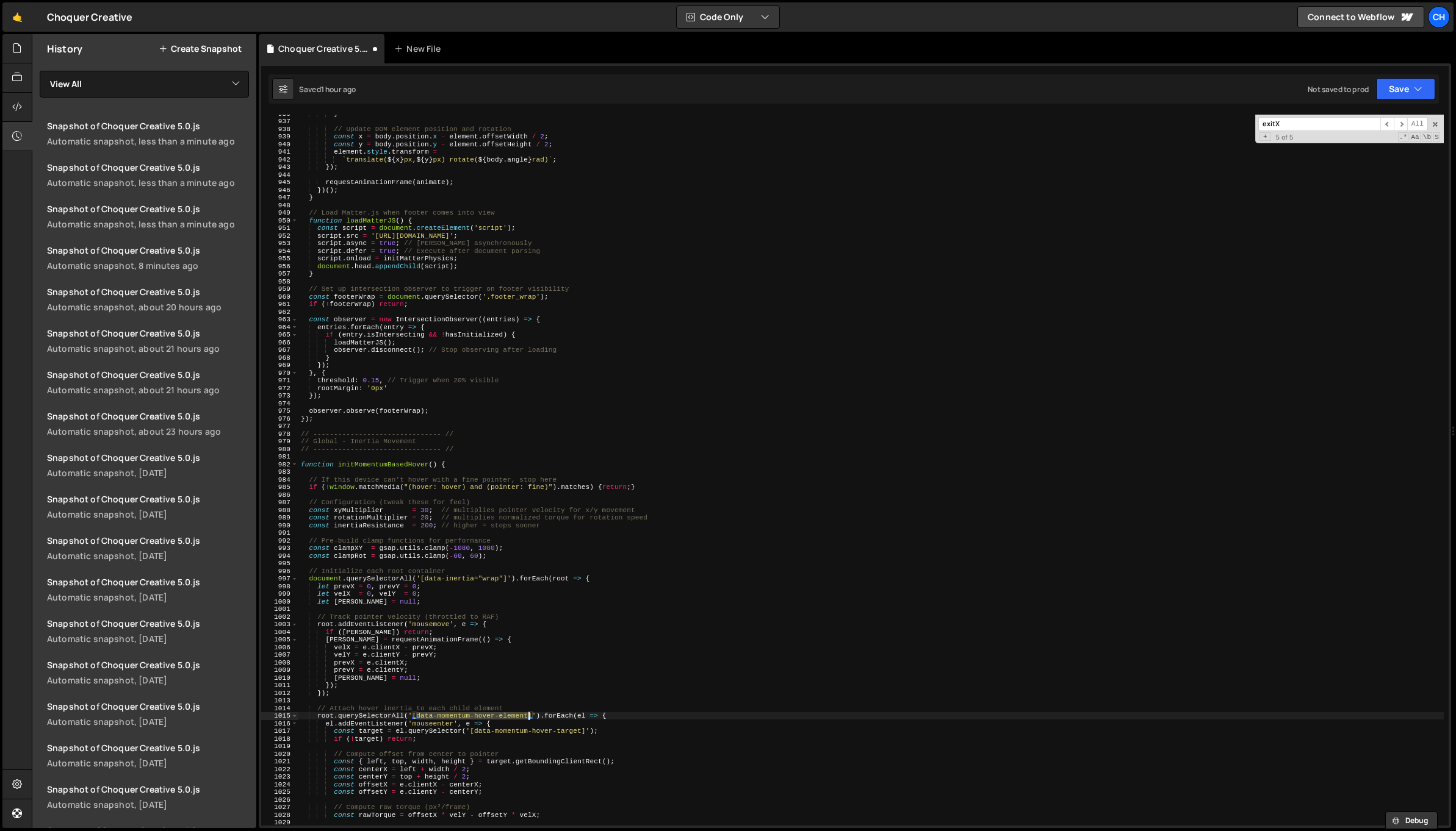
paste textarea "inertia="wrap""
click at [480, 715] on div "} // Update DOM element position and rotation const x = body . position . x - e…" at bounding box center [870, 473] width 1145 height 726
type textarea "root.querySelectorAll('[data-inertia="item"]').forEach(el => {"
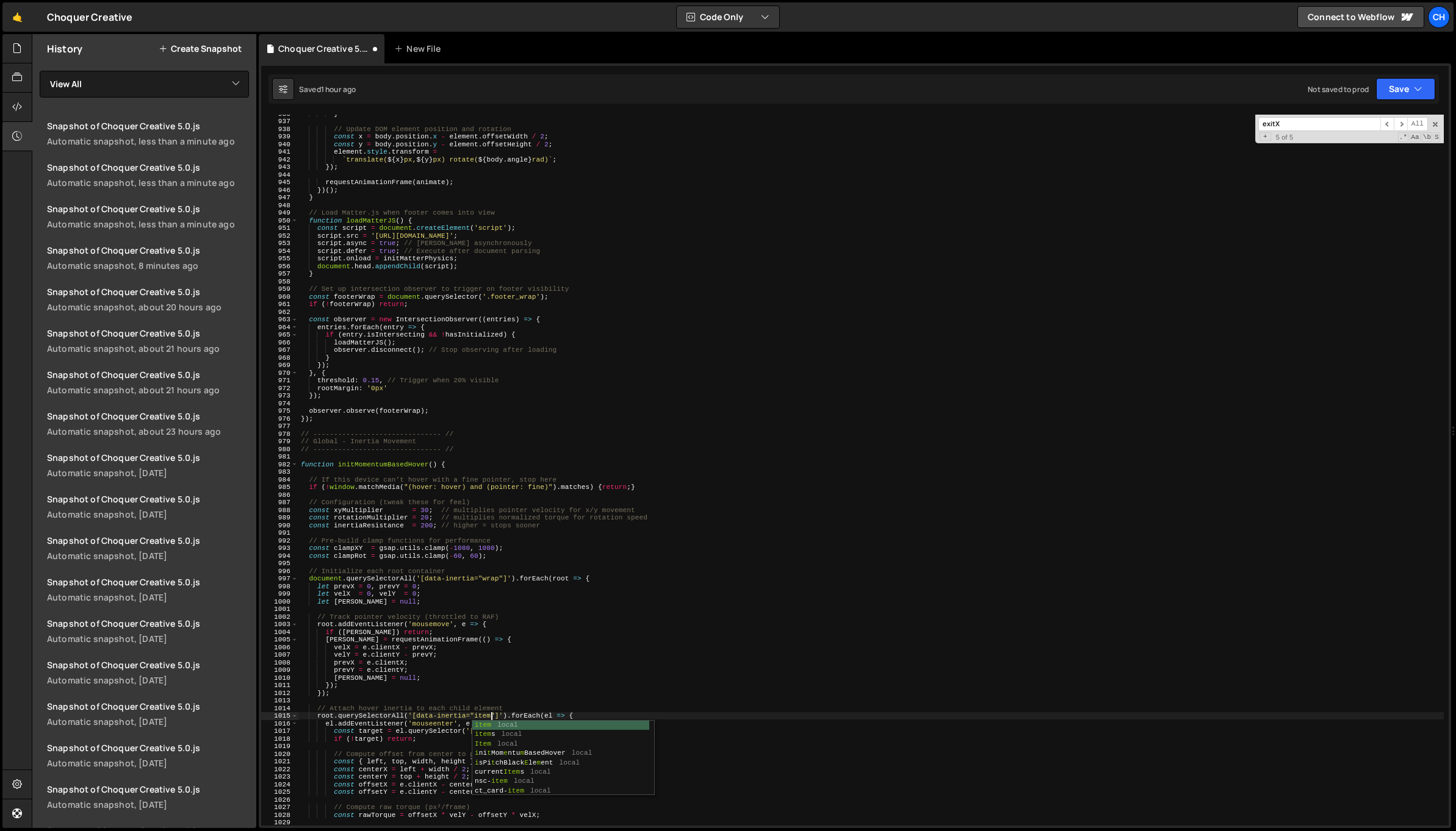
click at [487, 699] on div "} // Update DOM element position and rotation const x = body . position . x - e…" at bounding box center [870, 473] width 1145 height 726
drag, startPoint x: 417, startPoint y: 715, endPoint x: 466, endPoint y: 719, distance: 49.2
click at [466, 719] on div "} // Update DOM element position and rotation const x = body . position . x - e…" at bounding box center [870, 473] width 1145 height 726
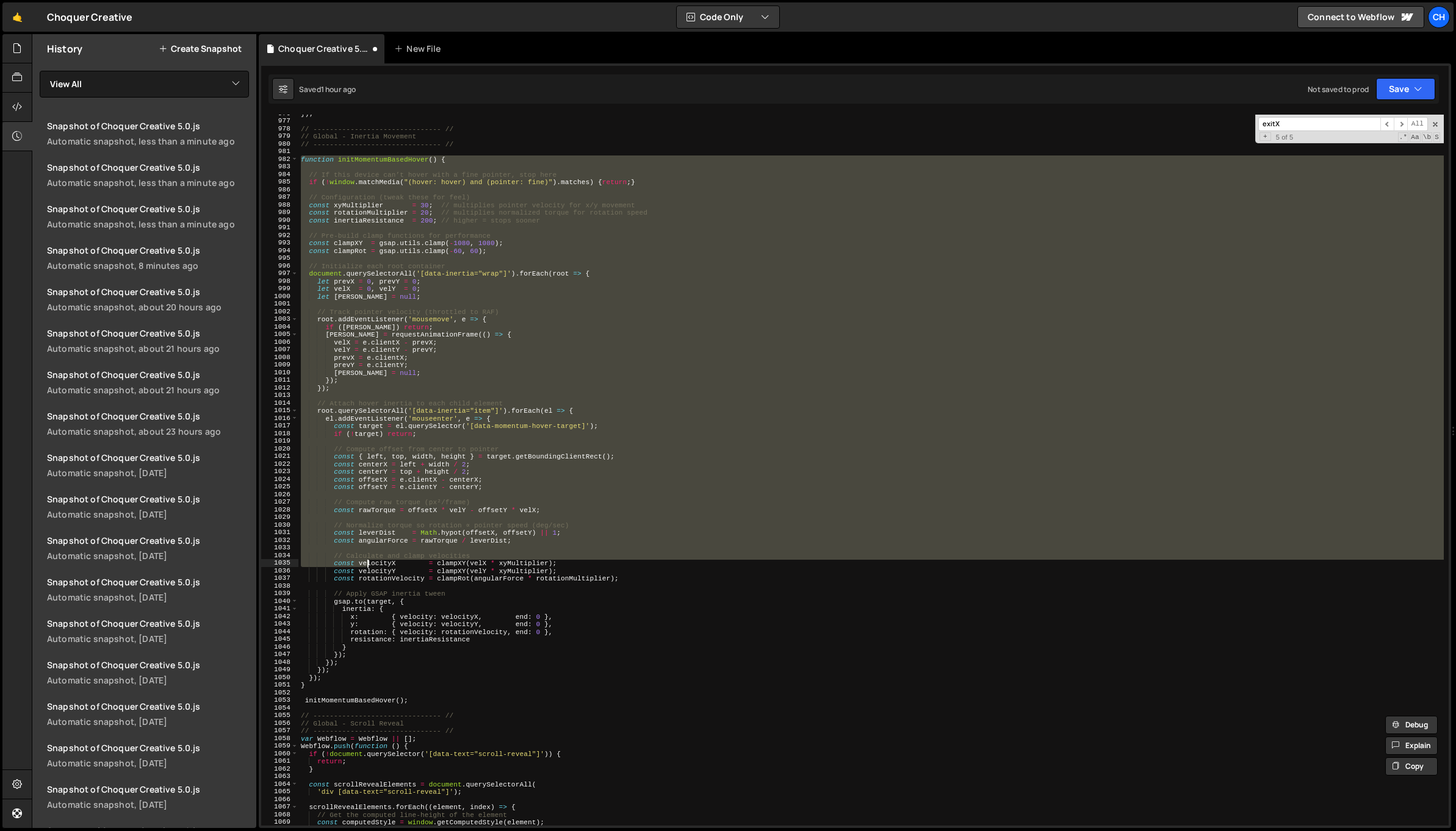
scroll to position [7593, 0]
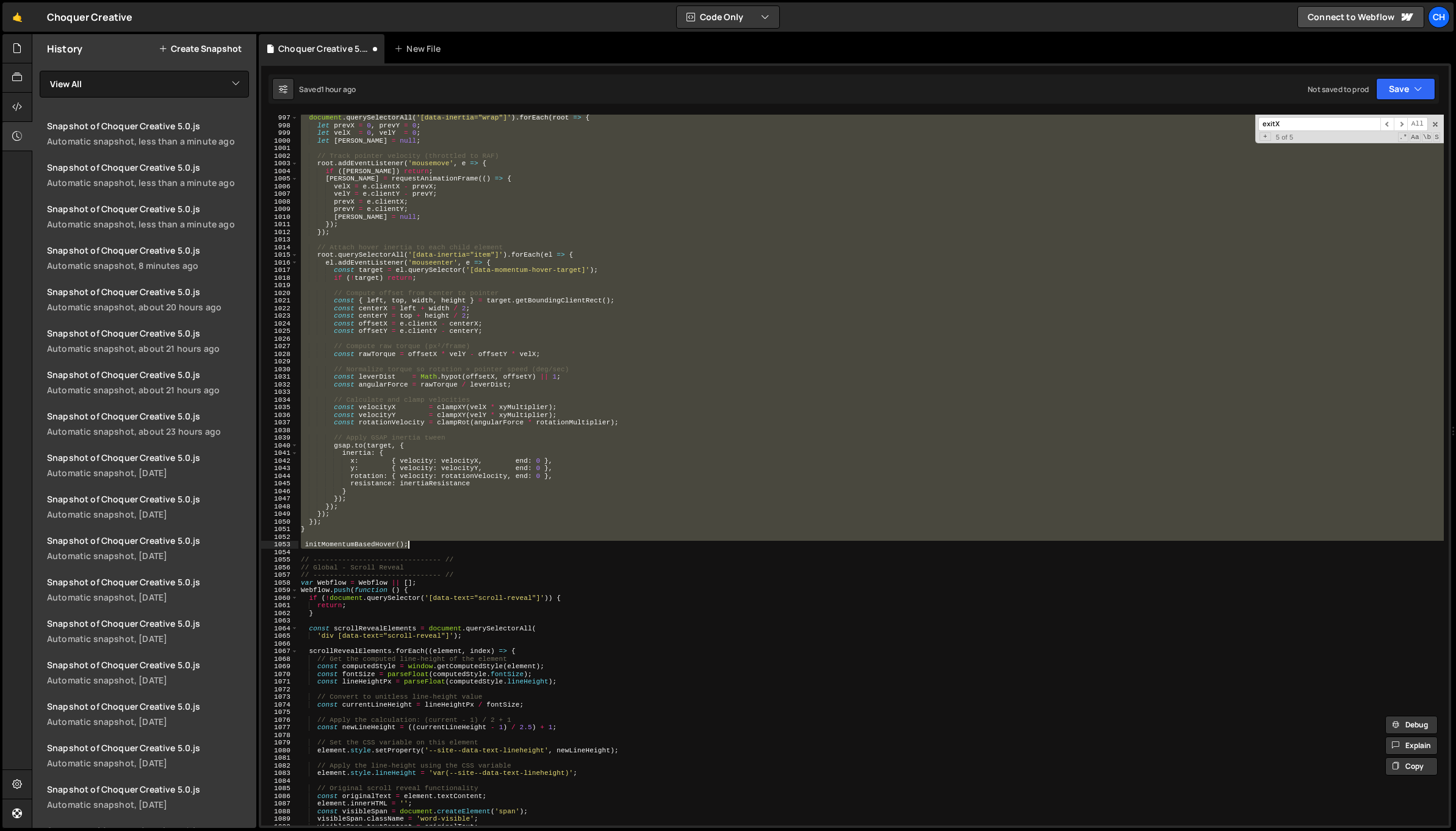
drag, startPoint x: 302, startPoint y: 466, endPoint x: 414, endPoint y: 545, distance: 137.1
click at [414, 545] on div "document . querySelectorAll ( '[data-inertia="wrap"]' ) . forEach ( root => { l…" at bounding box center [870, 477] width 1145 height 726
paste textarea
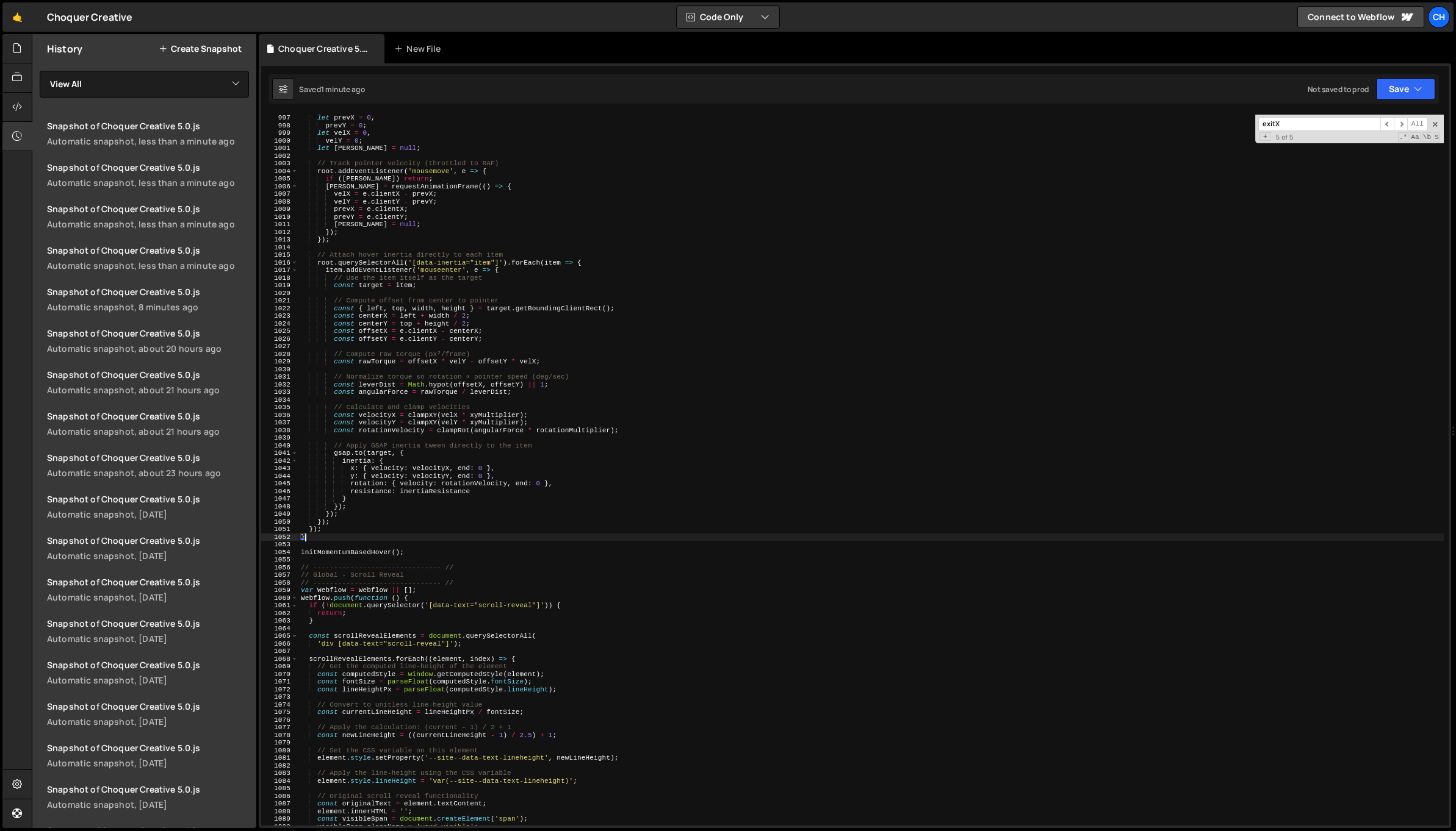
click at [532, 585] on div "let prevX = 0 , prevY = 0 ; let velX = 0 , velY = 0 ; let rafId = null ; // Tra…" at bounding box center [870, 477] width 1145 height 726
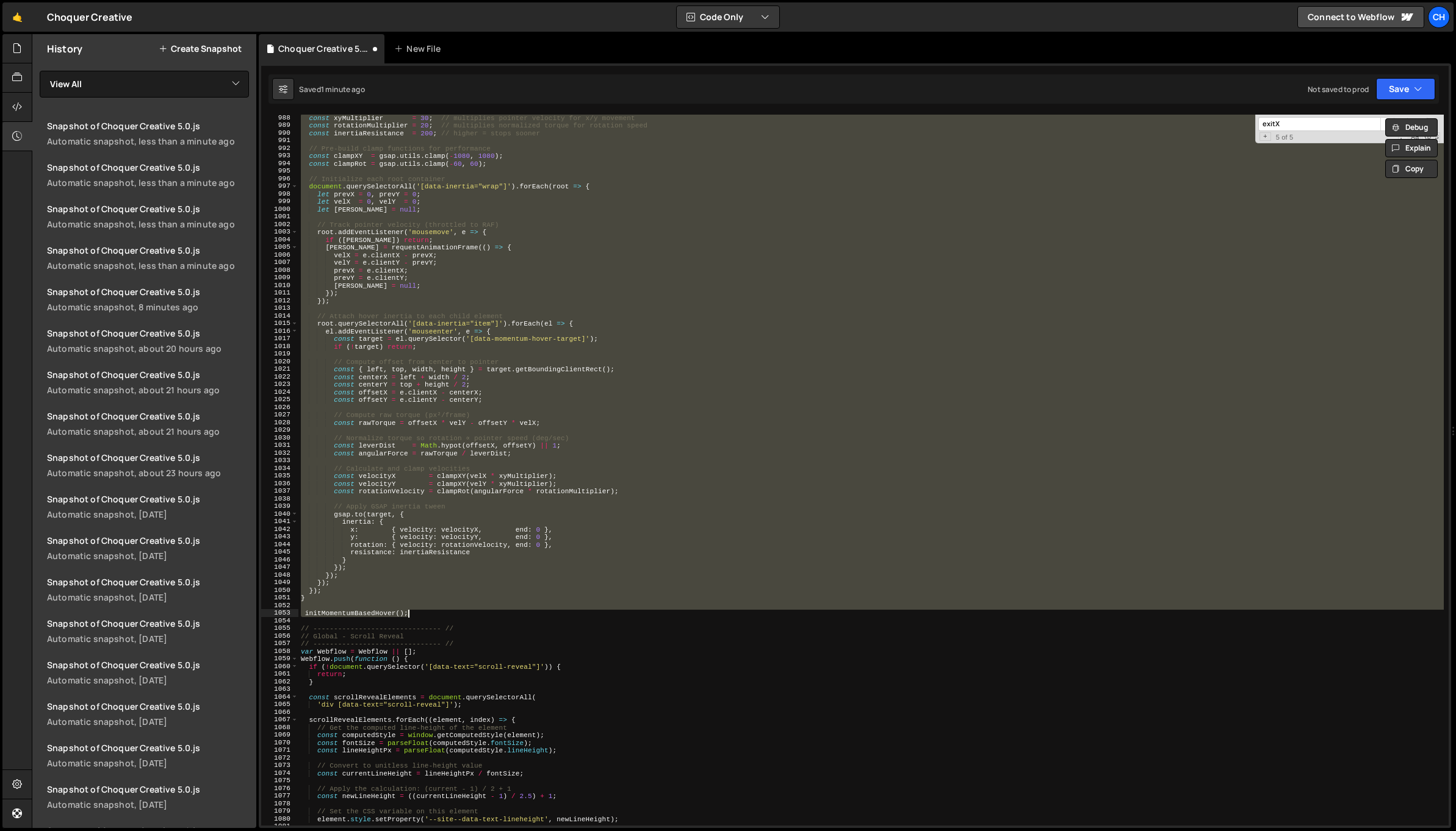
scroll to position [7457, 0]
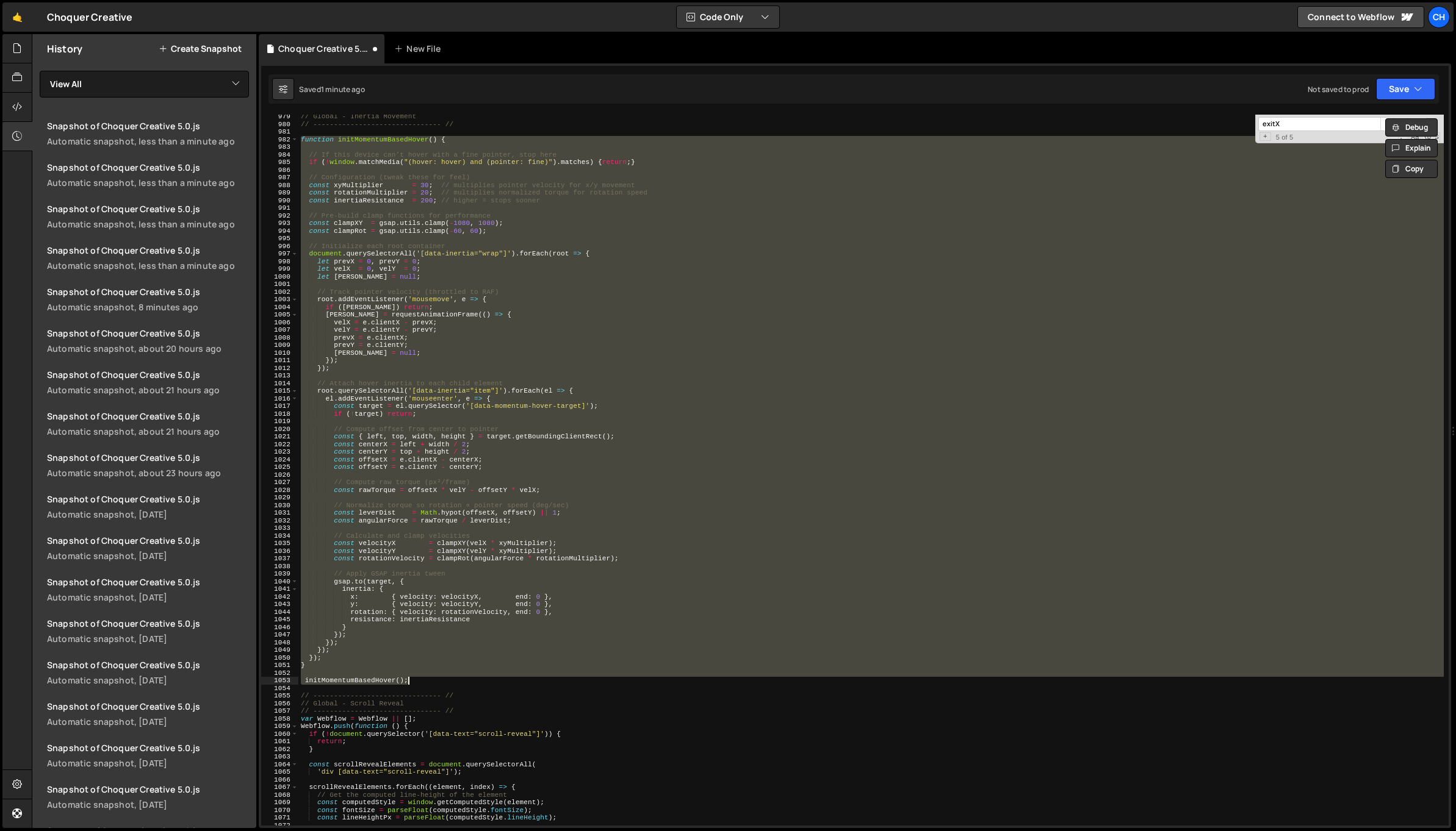
click at [466, 398] on div "// Global - Inertia Movement // ------------------------------- // function ini…" at bounding box center [870, 470] width 1145 height 711
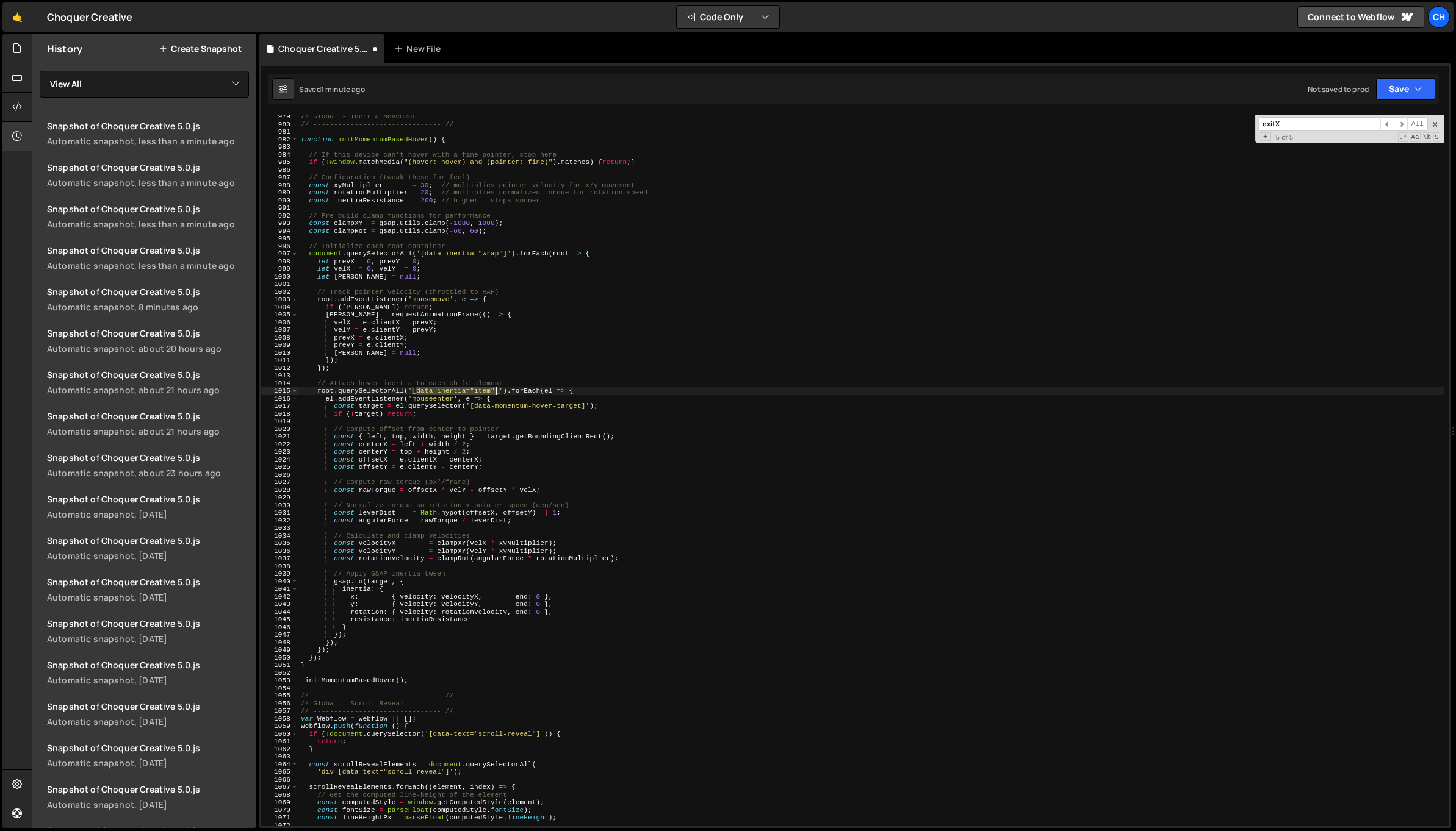
drag, startPoint x: 416, startPoint y: 391, endPoint x: 494, endPoint y: 389, distance: 78.0
click at [494, 389] on div "// Global - Inertia Movement // ------------------------------- // function ini…" at bounding box center [870, 476] width 1145 height 726
click at [496, 412] on div "// Global - Inertia Movement // ------------------------------- // function ini…" at bounding box center [870, 476] width 1145 height 726
drag, startPoint x: 476, startPoint y: 405, endPoint x: 581, endPoint y: 406, distance: 105.0
click at [581, 406] on div "// Global - Inertia Movement // ------------------------------- // function ini…" at bounding box center [870, 476] width 1145 height 726
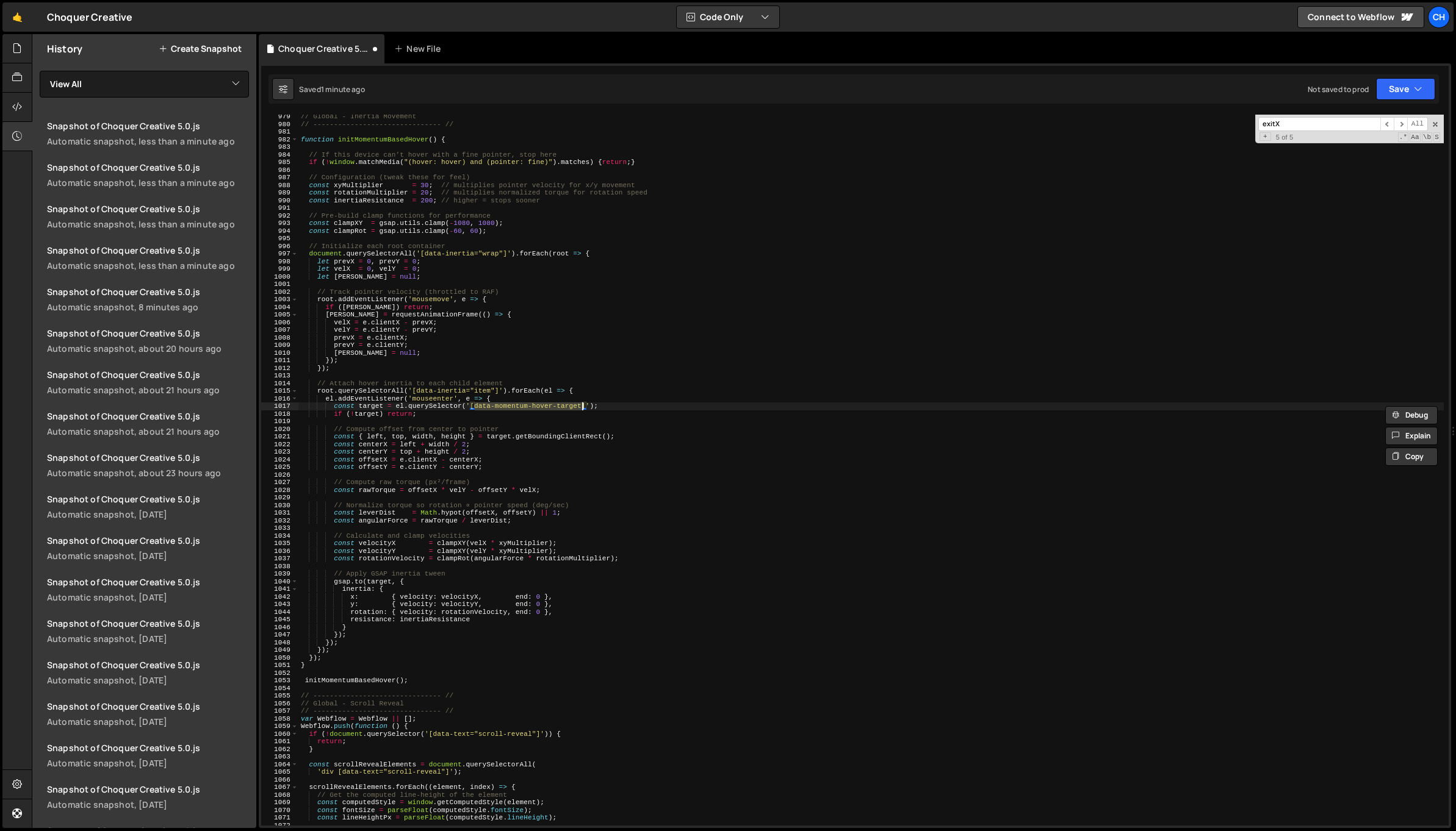
paste textarea "inertia="item""
click at [541, 406] on div "// Global - Inertia Movement // ------------------------------- // function ini…" at bounding box center [870, 476] width 1145 height 726
click at [548, 405] on div "// Global - Inertia Movement // ------------------------------- // function ini…" at bounding box center [870, 476] width 1145 height 726
click at [539, 405] on div "// Global - Inertia Movement // ------------------------------- // function ini…" at bounding box center [870, 476] width 1145 height 726
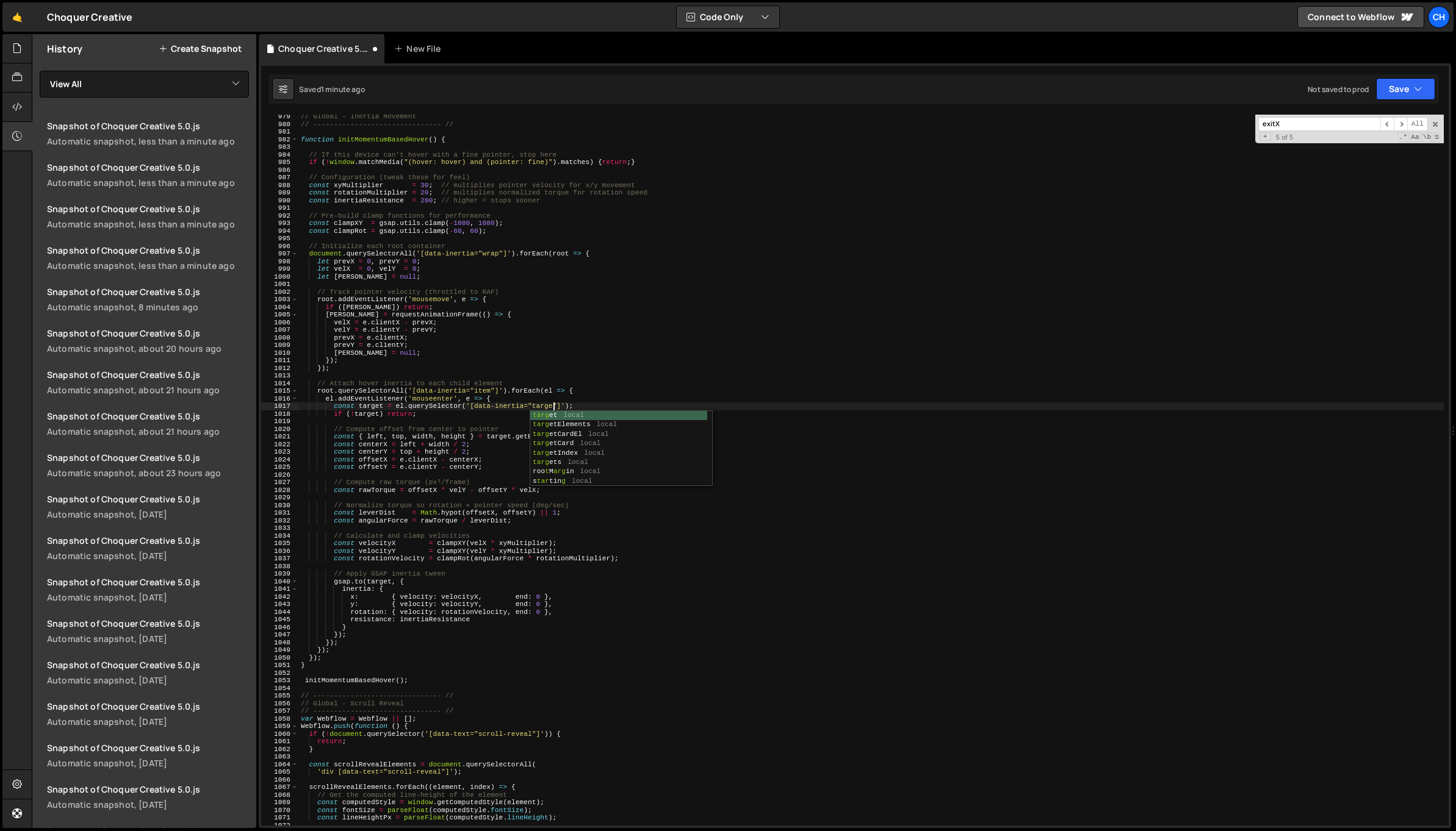
scroll to position [0, 22]
click at [243, 350] on div "Automatic snapshot, about 20 hours ago" at bounding box center [147, 349] width 202 height 12
click at [486, 431] on div "// Global - Inertia Movement // ------------------------------- // function ini…" at bounding box center [870, 476] width 1145 height 726
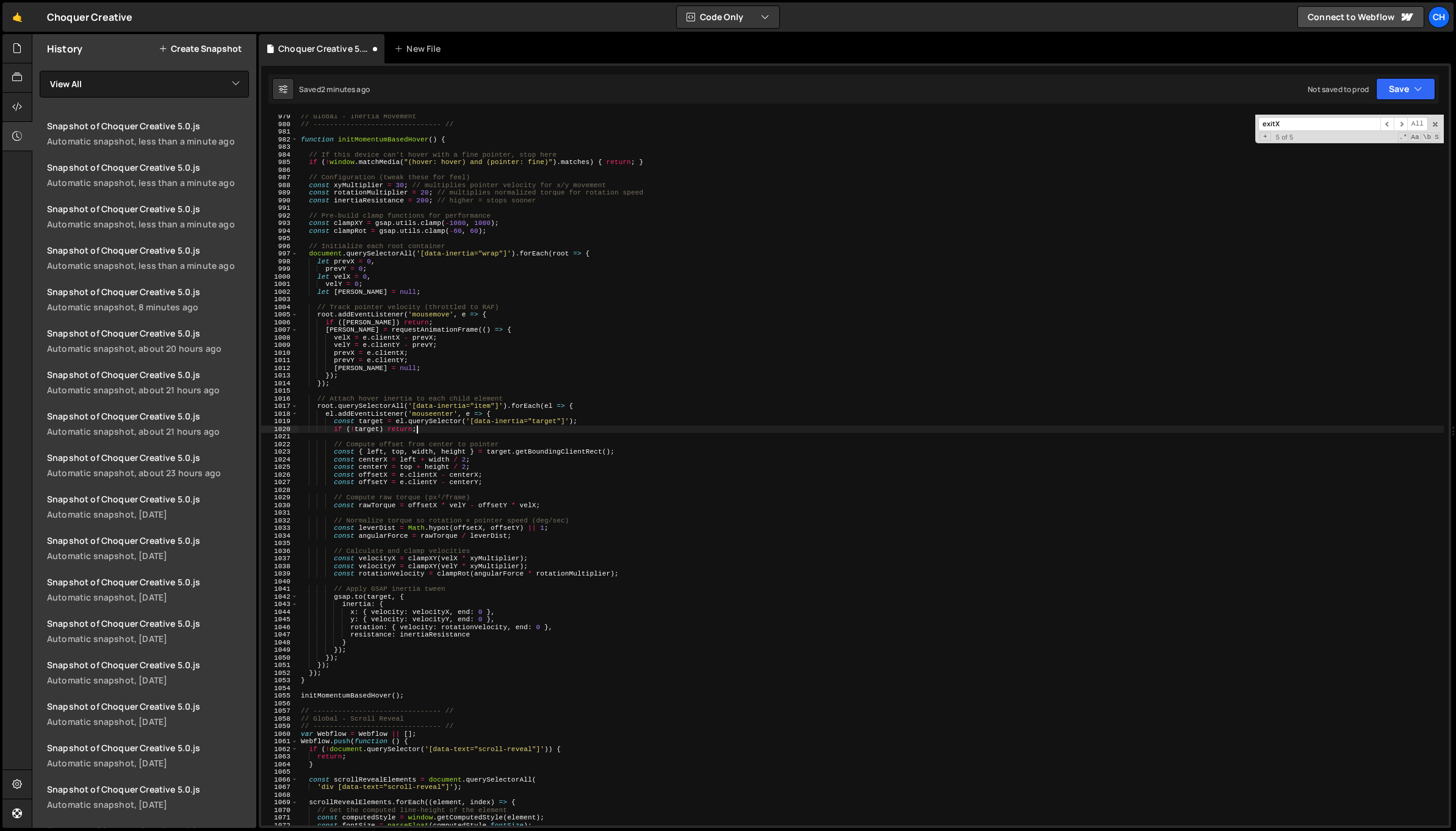
type textarea "if (!target) return;"
click at [695, 436] on div "// Global - Inertia Movement // ------------------------------- // function ini…" at bounding box center [870, 476] width 1145 height 726
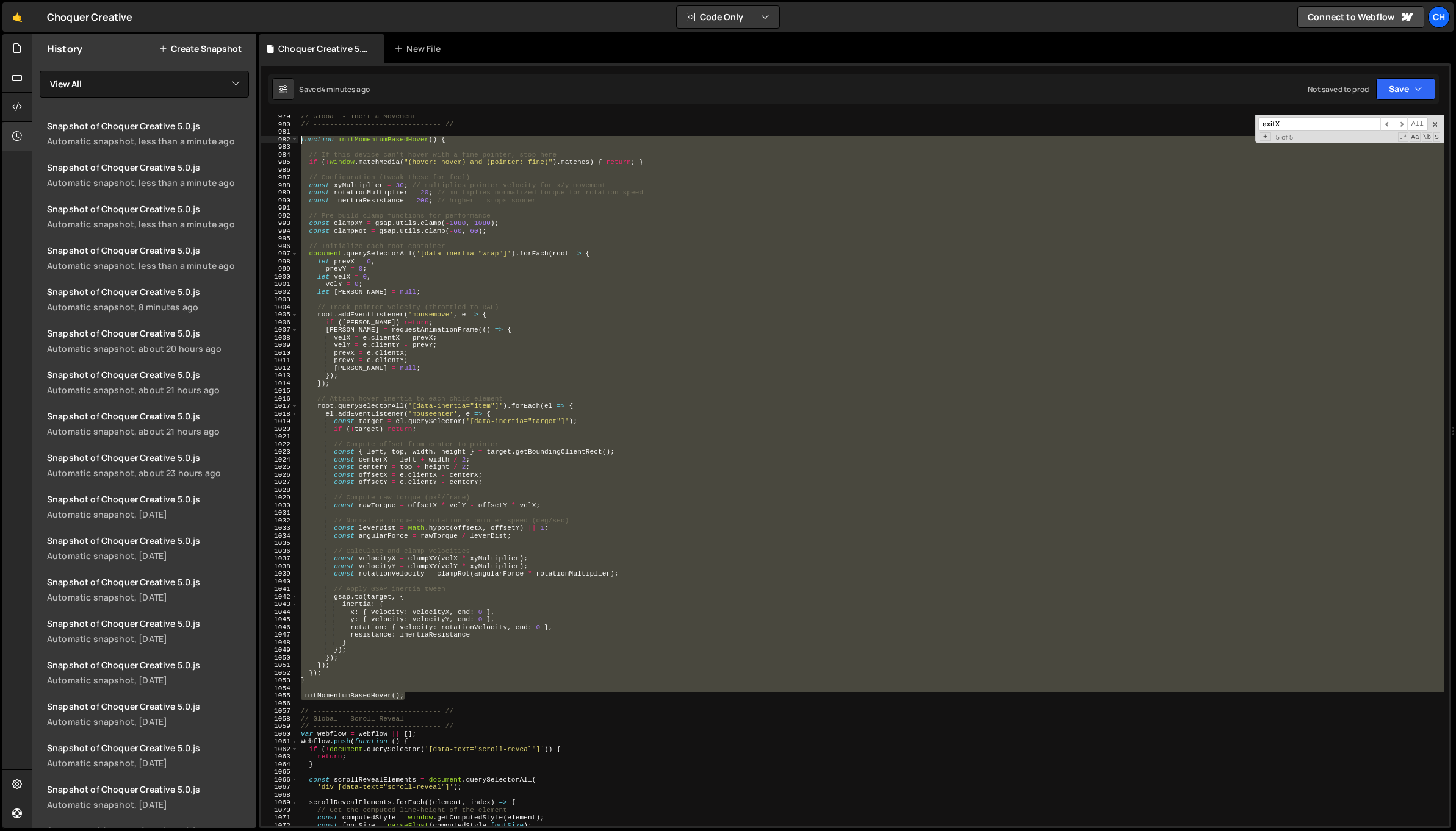
drag, startPoint x: 406, startPoint y: 696, endPoint x: 300, endPoint y: 142, distance: 564.0
click at [300, 142] on div "// Global - Inertia Movement // ------------------------------- // function ini…" at bounding box center [870, 476] width 1145 height 726
paste textarea "initMomentumBasedHover();"
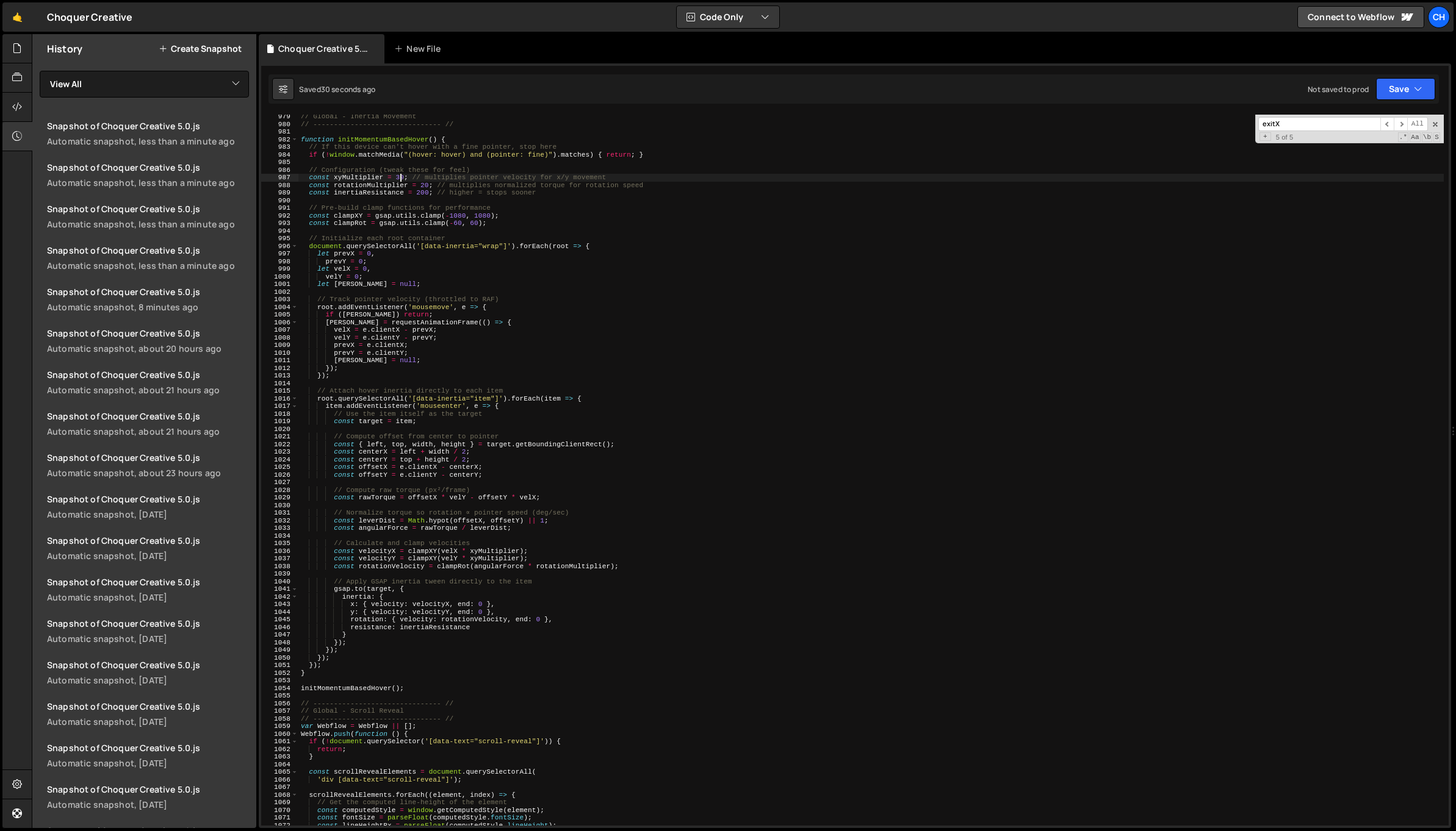
click at [398, 176] on div "// Global - Inertia Movement // ------------------------------- // function ini…" at bounding box center [870, 476] width 1145 height 726
click at [400, 177] on div "// Global - Inertia Movement // ------------------------------- // function ini…" at bounding box center [870, 476] width 1145 height 726
click at [421, 169] on div "// Global - Inertia Movement // ------------------------------- // function ini…" at bounding box center [870, 476] width 1145 height 726
click at [421, 192] on div "// Global - Inertia Movement // ------------------------------- // function ini…" at bounding box center [870, 476] width 1145 height 726
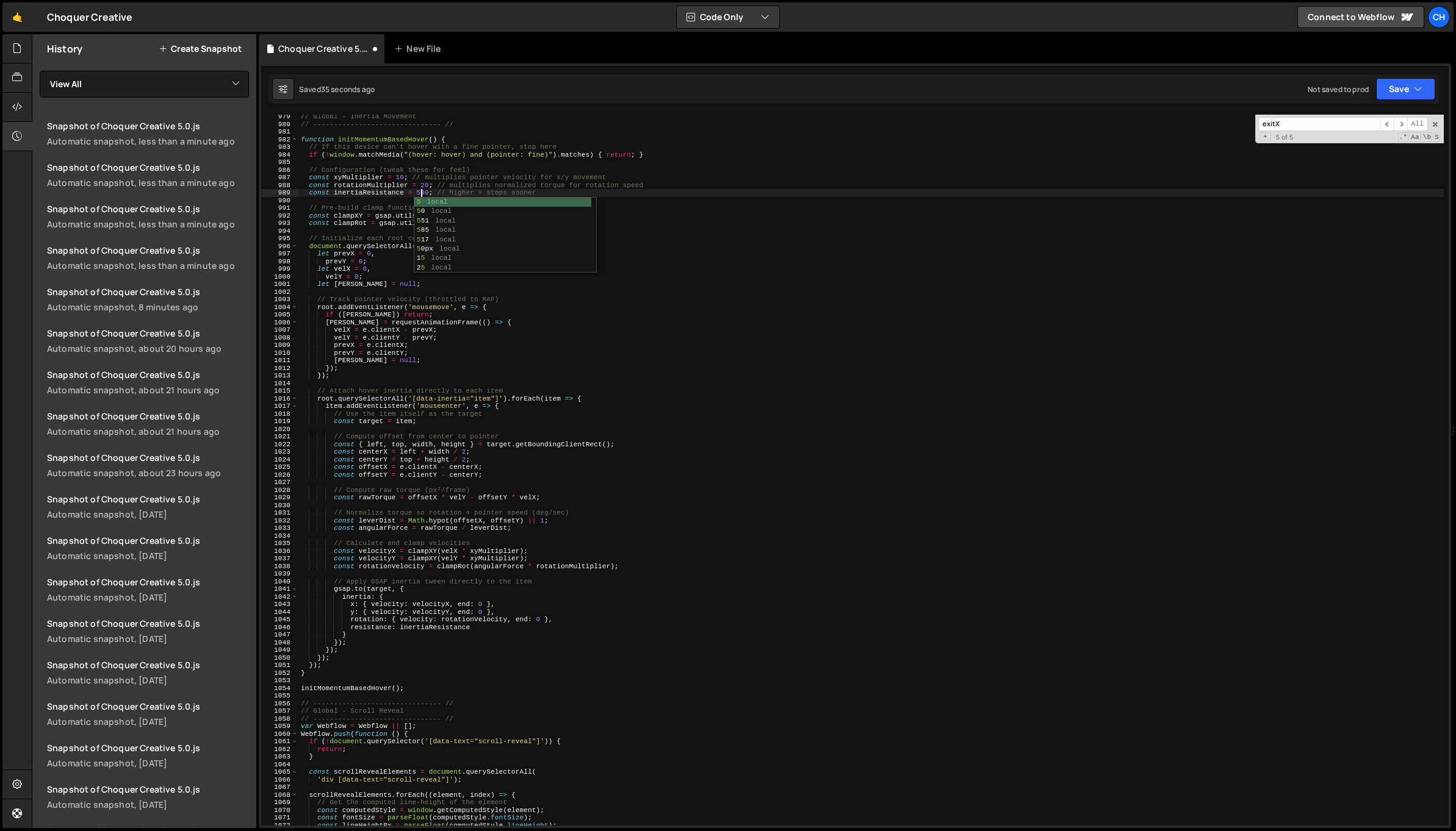
scroll to position [0, 10]
click at [453, 180] on div "// Global - Inertia Movement // ------------------------------- // function ini…" at bounding box center [870, 476] width 1145 height 726
type textarea "const xyMultiplier = 10; // multiplies pointer velocity for x/y movement"
